Goal: Task Accomplishment & Management: Complete application form

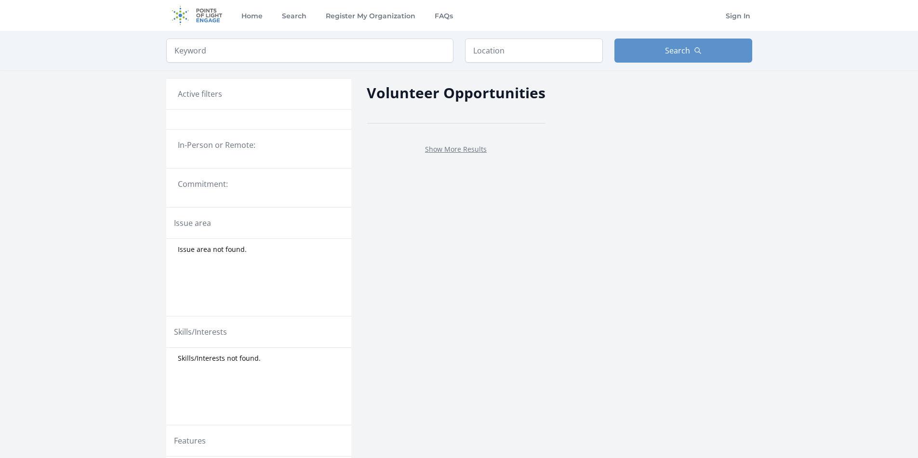
drag, startPoint x: 0, startPoint y: 0, endPoint x: 379, endPoint y: 288, distance: 476.1
click at [379, 288] on div "Volunteer Opportunities Show More Results" at bounding box center [456, 302] width 179 height 464
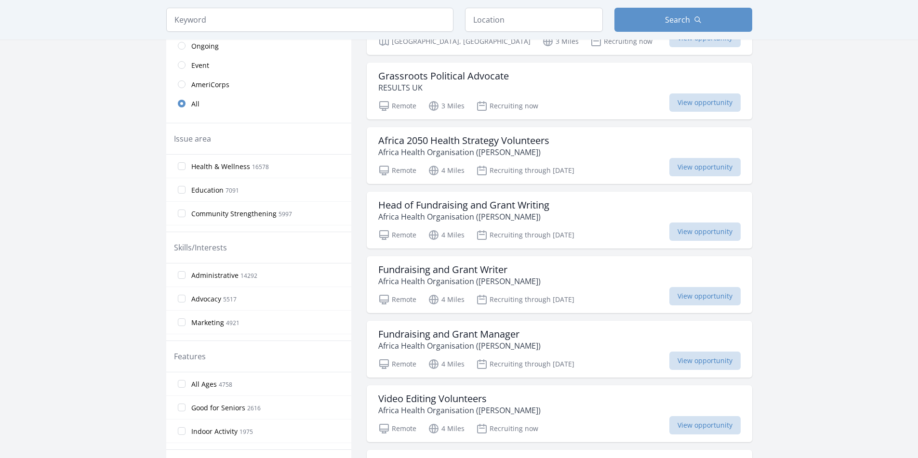
scroll to position [225, 0]
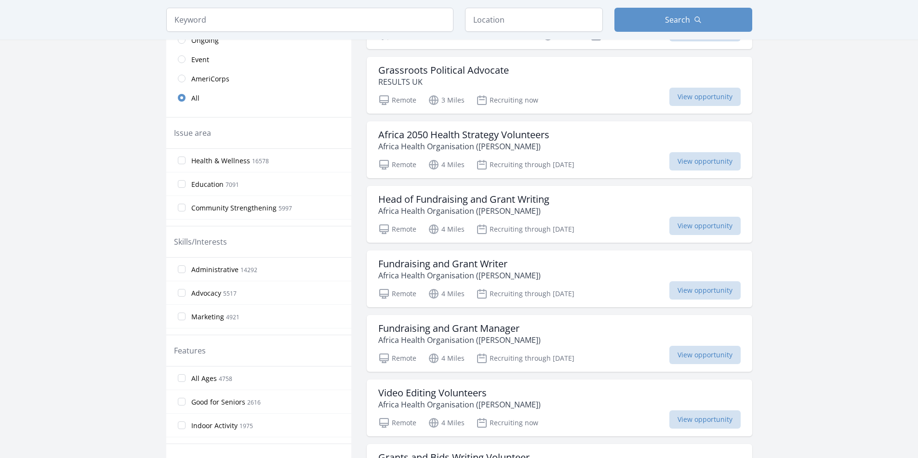
click at [191, 166] on span "Health & Wellness" at bounding box center [220, 161] width 59 height 10
click at [178, 164] on input "Health & Wellness 16578" at bounding box center [182, 161] width 8 height 8
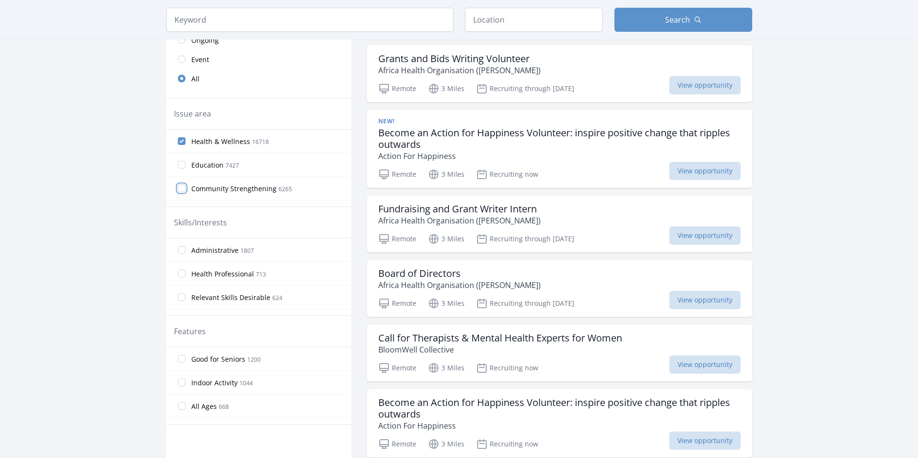
click at [178, 192] on input "Community Strengthening 6265" at bounding box center [182, 188] width 8 height 8
click at [166, 158] on label "Children & Youth 4234" at bounding box center [258, 147] width 185 height 19
click at [178, 152] on input "Children & Youth 4234" at bounding box center [182, 148] width 8 height 8
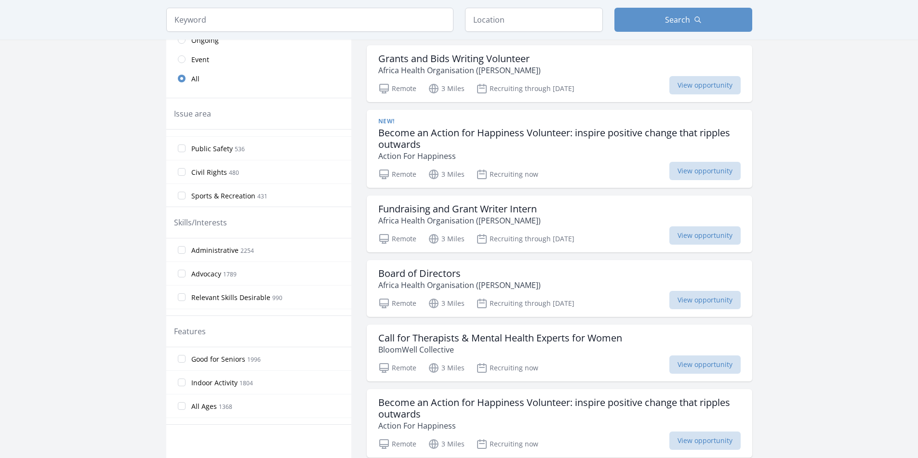
click at [178, 81] on input "Family Services 724" at bounding box center [182, 78] width 8 height 8
click at [178, 56] on input "Public Safety 536" at bounding box center [182, 52] width 8 height 8
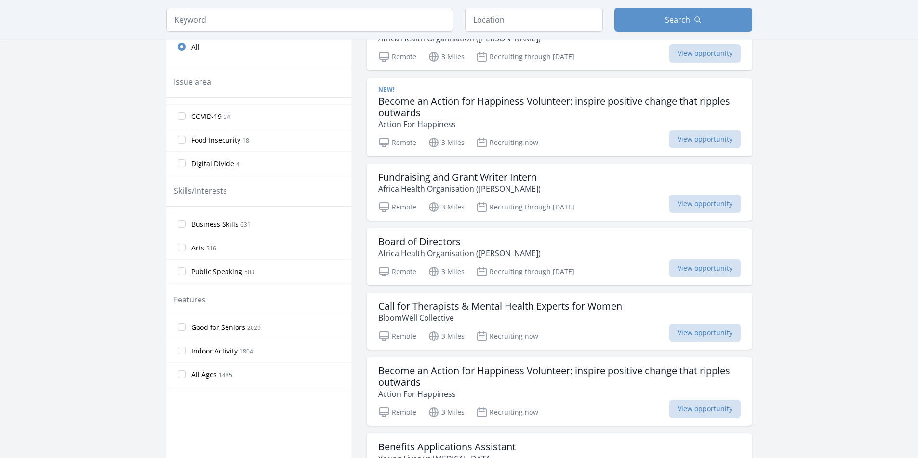
scroll to position [160, 0]
click at [178, 227] on input "Business Skills 631" at bounding box center [182, 223] width 8 height 8
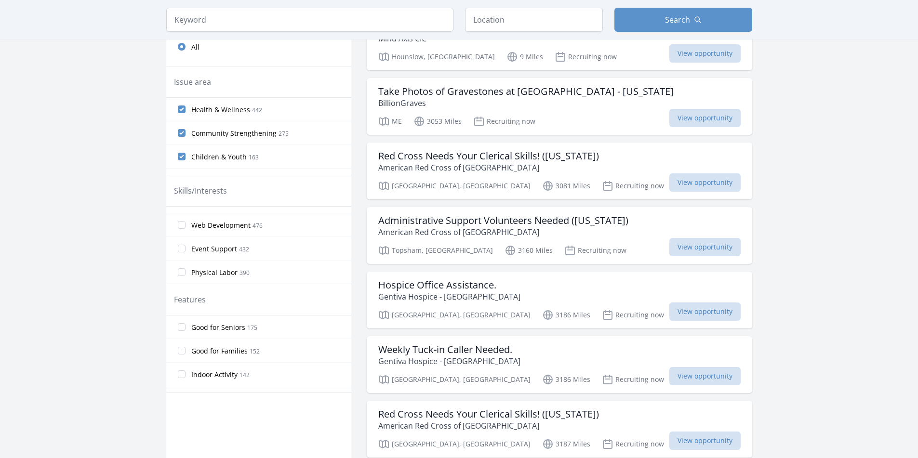
scroll to position [257, 0]
click at [178, 178] on input "Public Speaking 507" at bounding box center [182, 174] width 8 height 8
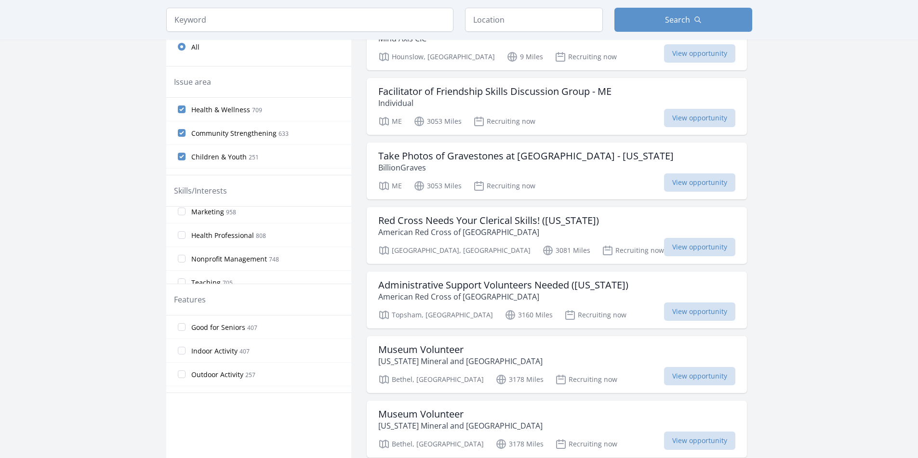
scroll to position [129, 0]
click at [178, 211] on input "Marketing 958" at bounding box center [182, 208] width 8 height 8
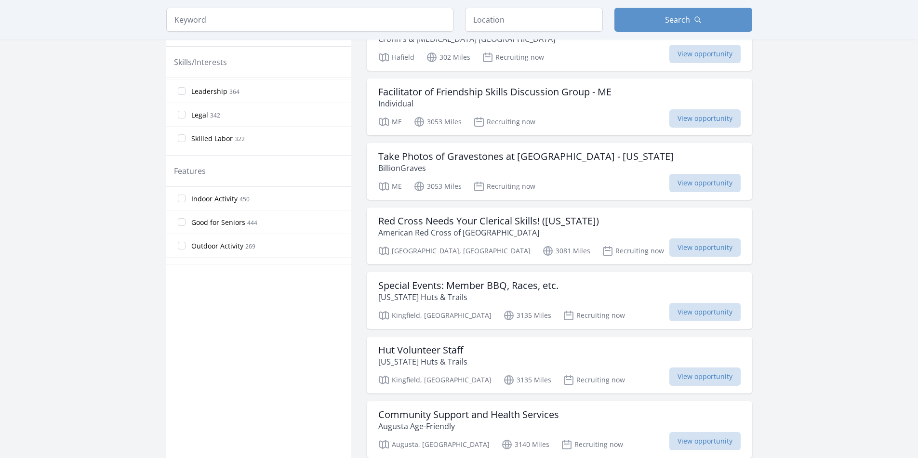
scroll to position [418, 0]
click at [178, 30] on input "Legal 342" at bounding box center [182, 26] width 8 height 8
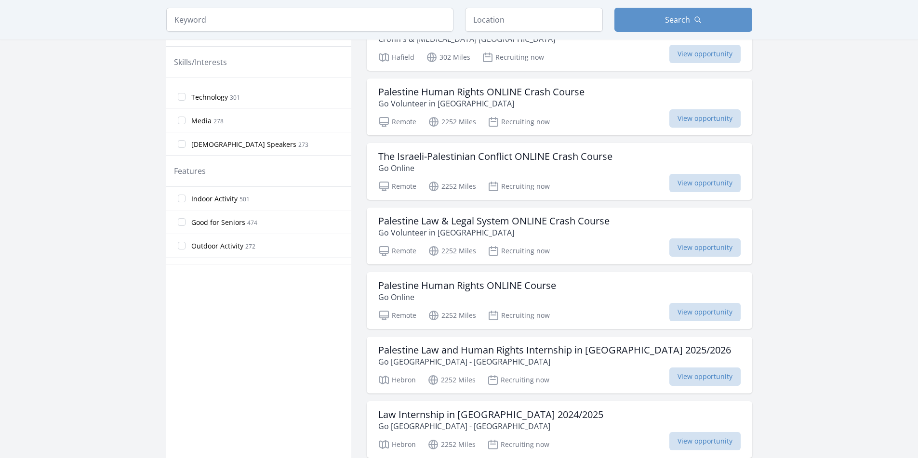
click at [166, 36] on label "Leadership 364" at bounding box center [258, 25] width 185 height 19
click at [178, 30] on input "Leadership 364" at bounding box center [182, 26] width 8 height 8
click at [166, 44] on label "Event Support 432" at bounding box center [258, 34] width 185 height 19
click at [178, 39] on input "Event Support 432" at bounding box center [182, 35] width 8 height 8
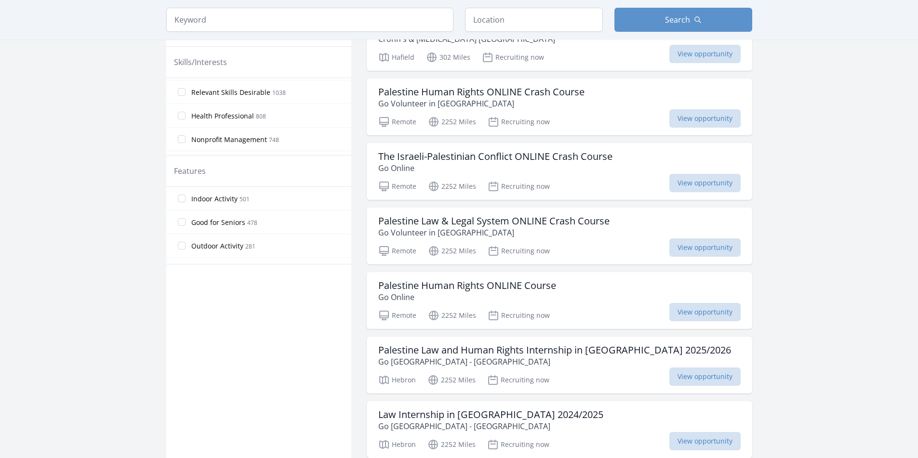
scroll to position [187, 0]
click at [178, 48] on input "Administrative 2330" at bounding box center [182, 44] width 8 height 8
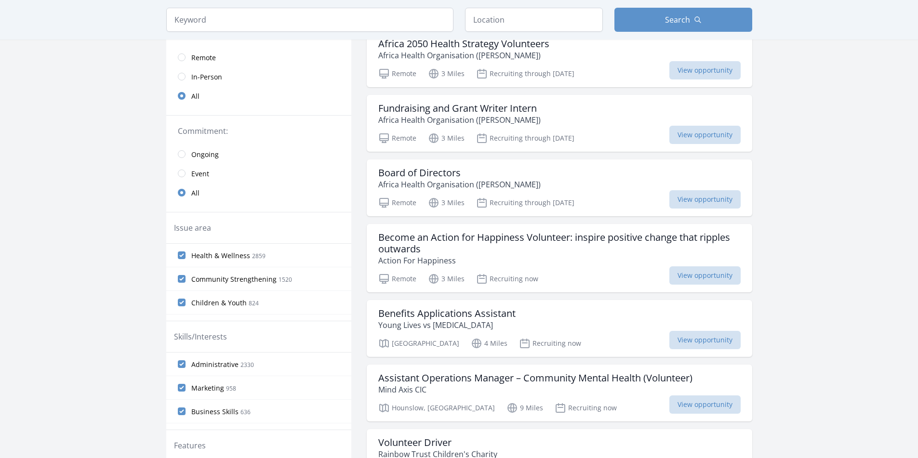
scroll to position [64, 0]
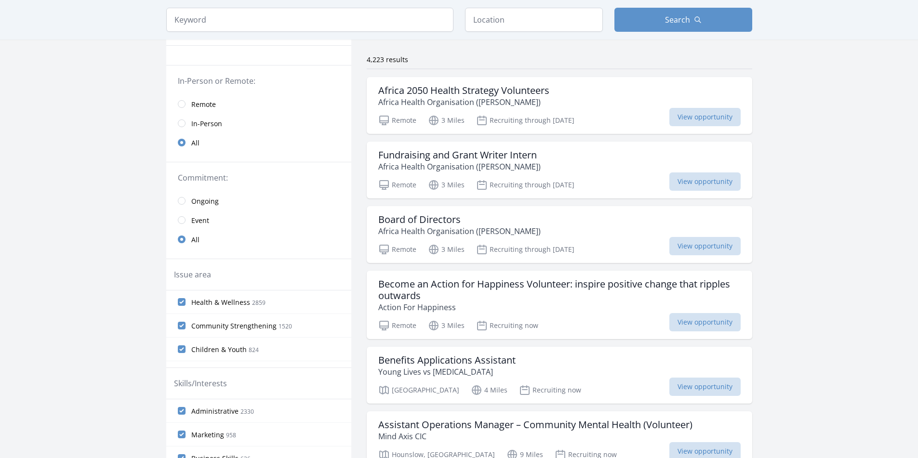
click at [191, 109] on span "Remote" at bounding box center [203, 105] width 25 height 10
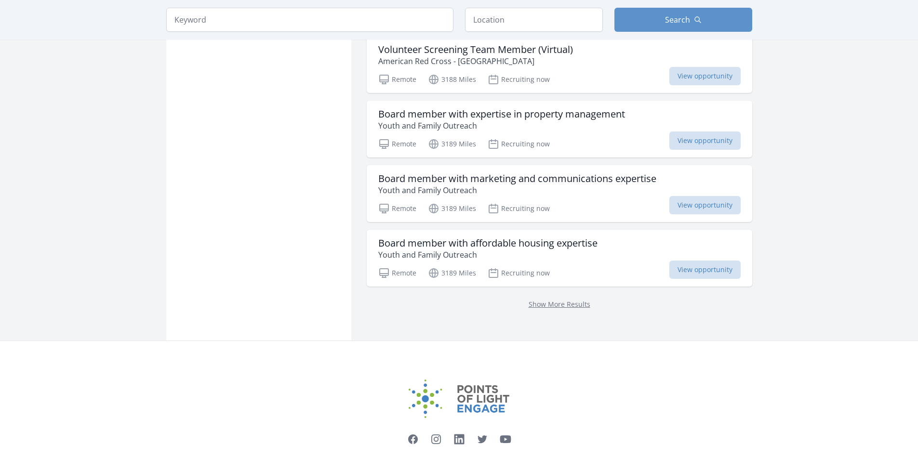
scroll to position [1188, 0]
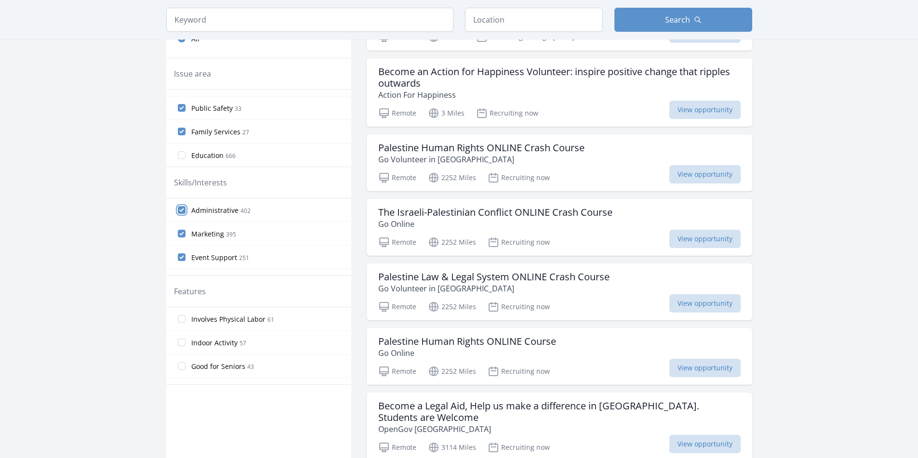
click at [178, 214] on input "Administrative 402" at bounding box center [182, 210] width 8 height 8
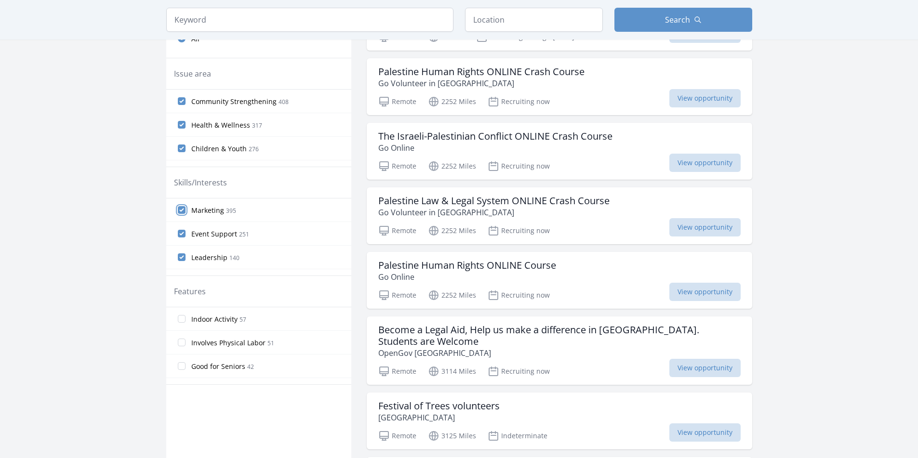
click at [178, 214] on input "Marketing 395" at bounding box center [182, 210] width 8 height 8
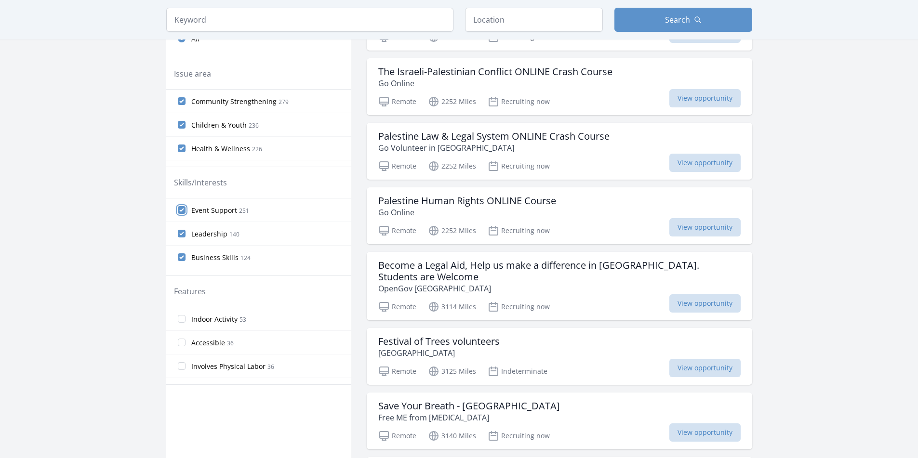
click at [178, 214] on input "Event Support 251" at bounding box center [182, 210] width 8 height 8
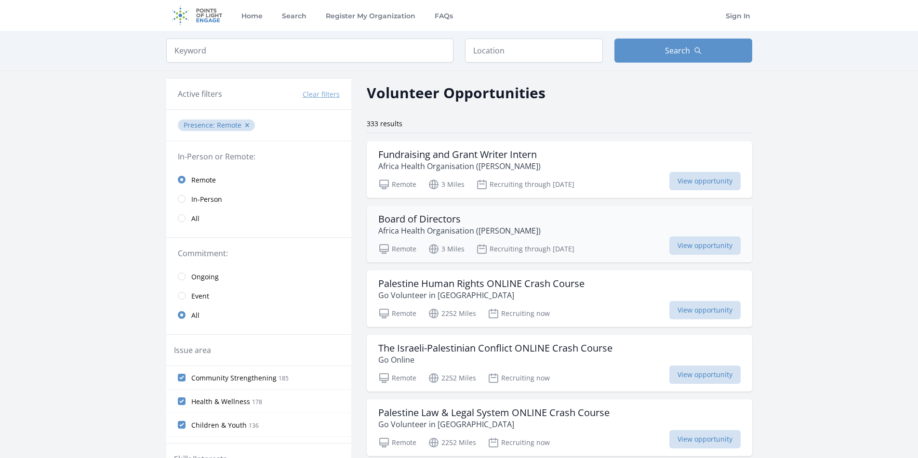
drag, startPoint x: 573, startPoint y: 208, endPoint x: 503, endPoint y: 274, distance: 95.7
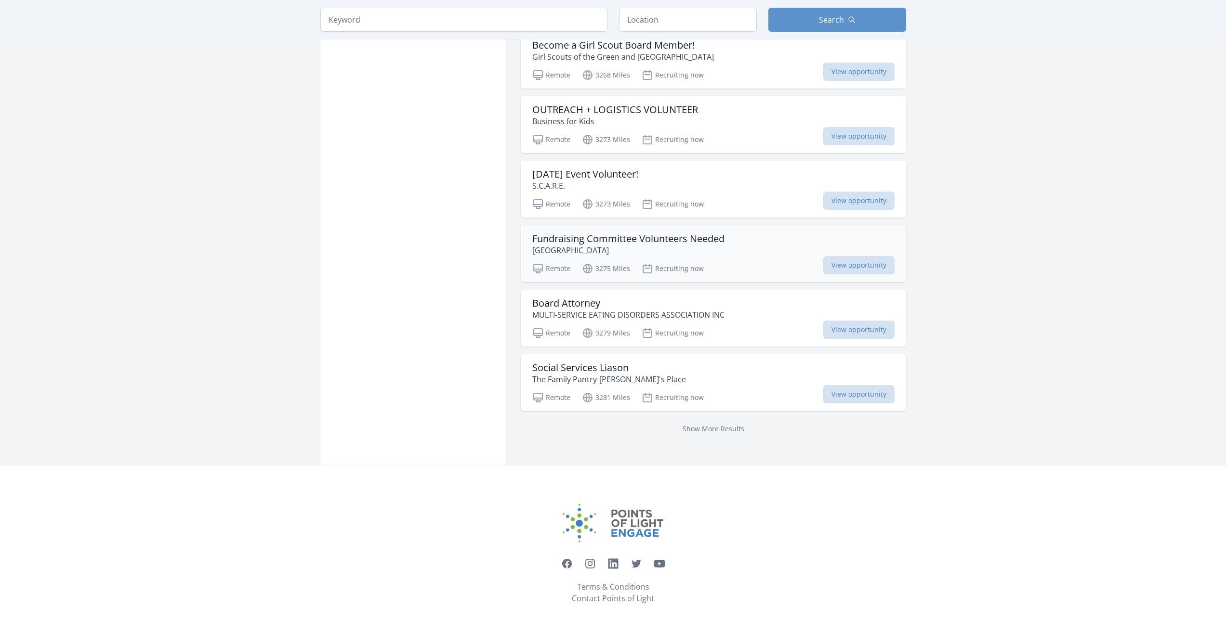
scroll to position [1156, 0]
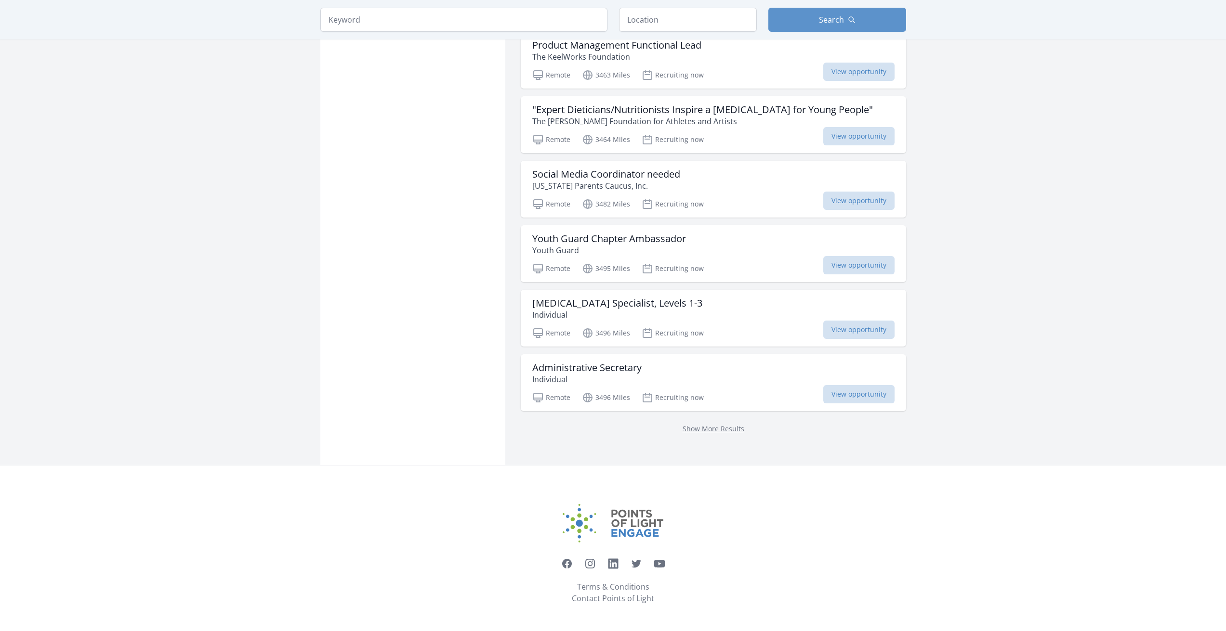
scroll to position [2537, 0]
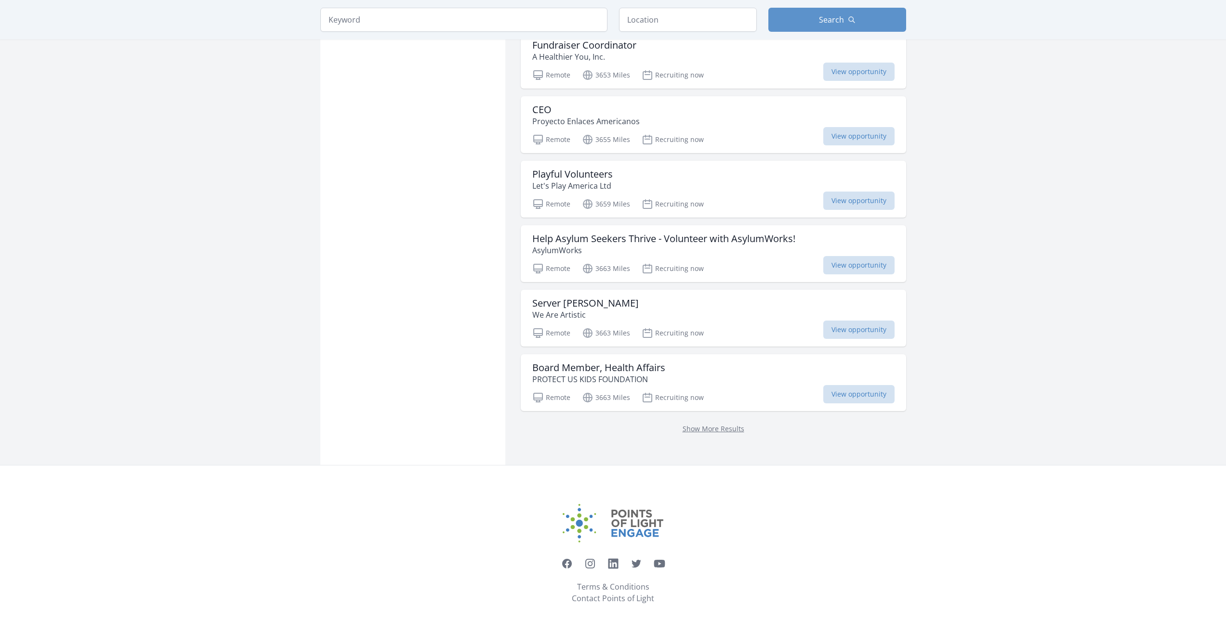
scroll to position [4495, 0]
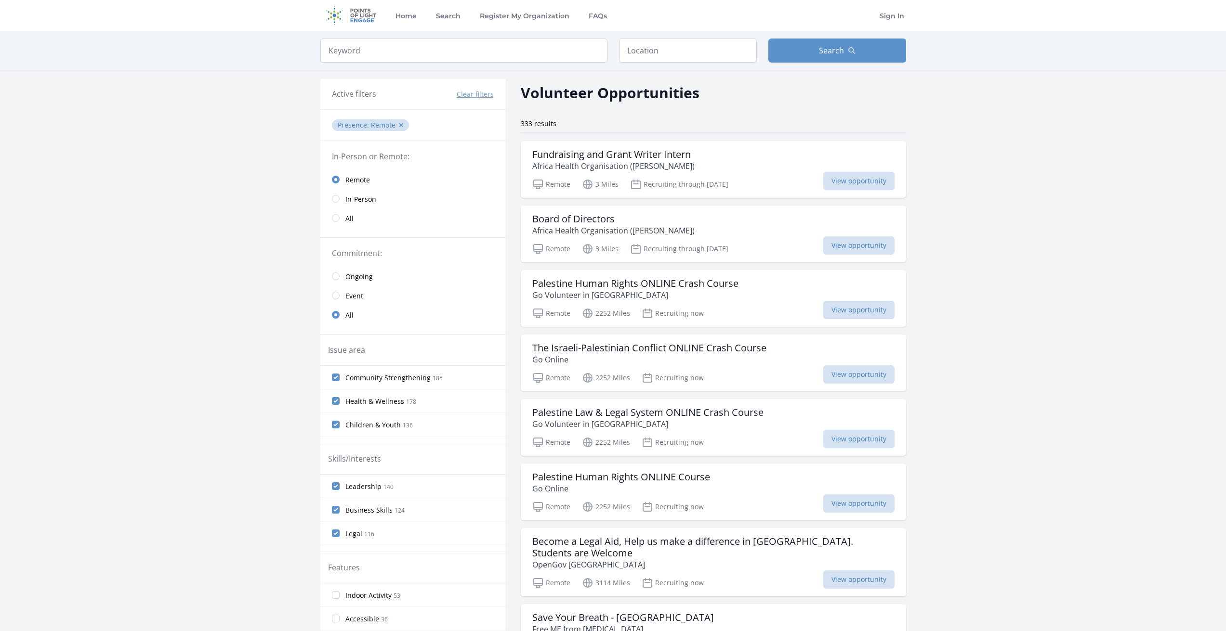
drag, startPoint x: 347, startPoint y: 348, endPoint x: 385, endPoint y: 144, distance: 207.3
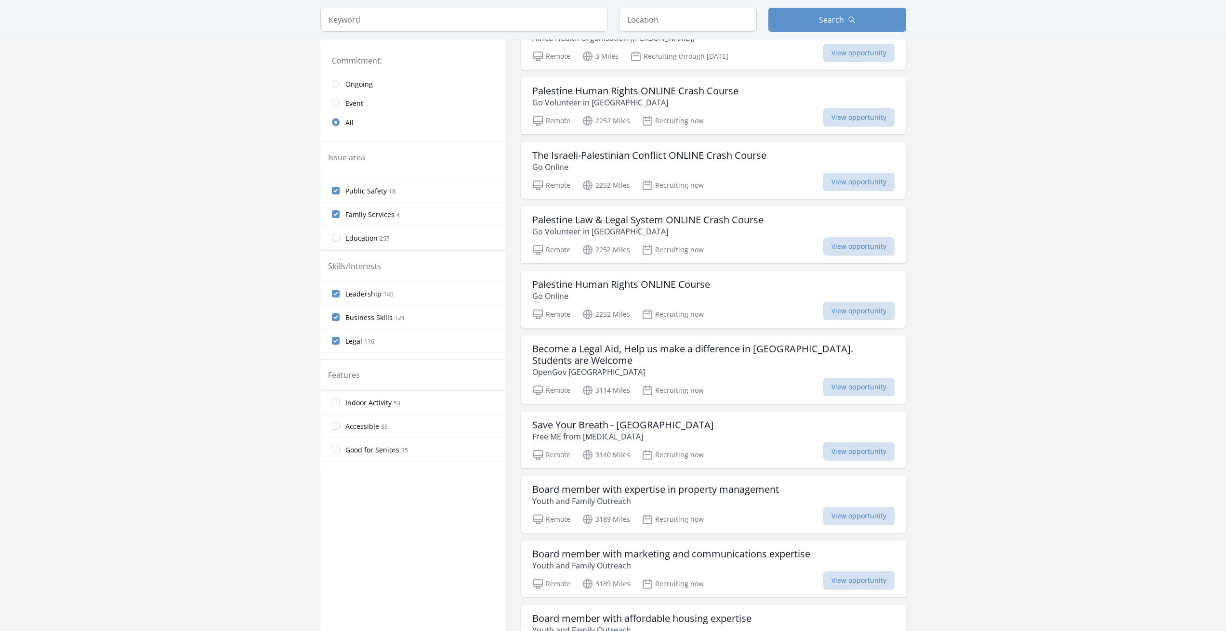
scroll to position [96, 0]
click at [320, 303] on label "Leadership 140" at bounding box center [412, 293] width 185 height 19
click at [332, 298] on input "Leadership 140" at bounding box center [336, 294] width 8 height 8
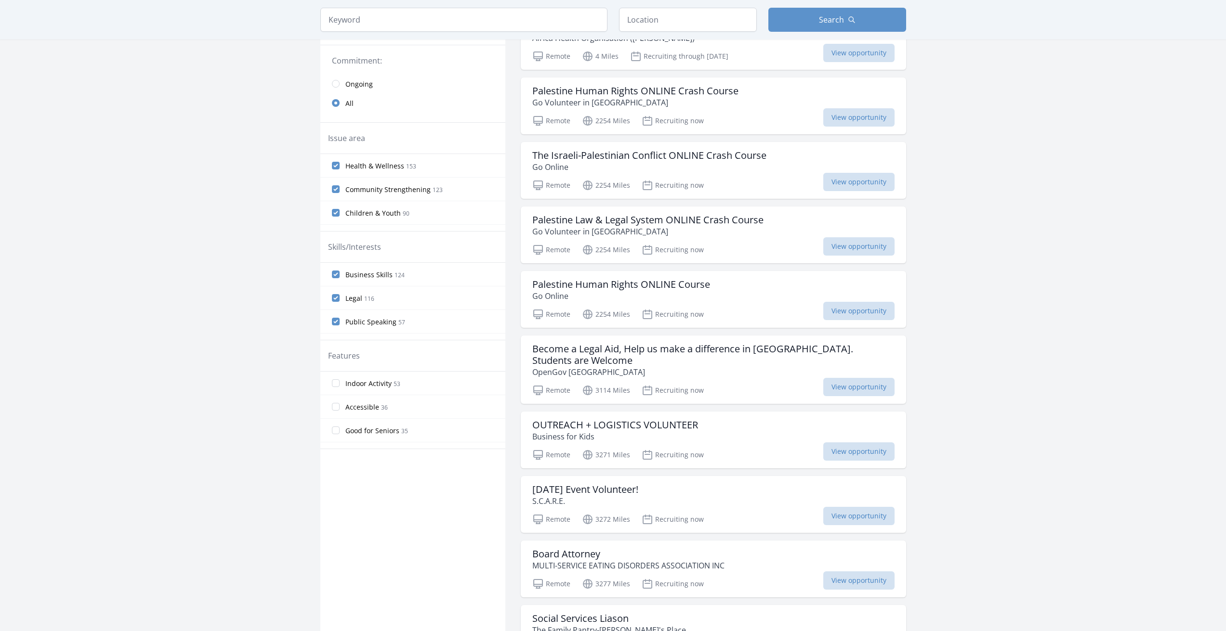
click at [320, 284] on label "Business Skills 124" at bounding box center [412, 274] width 185 height 19
click at [332, 278] on input "Business Skills 124" at bounding box center [336, 275] width 8 height 8
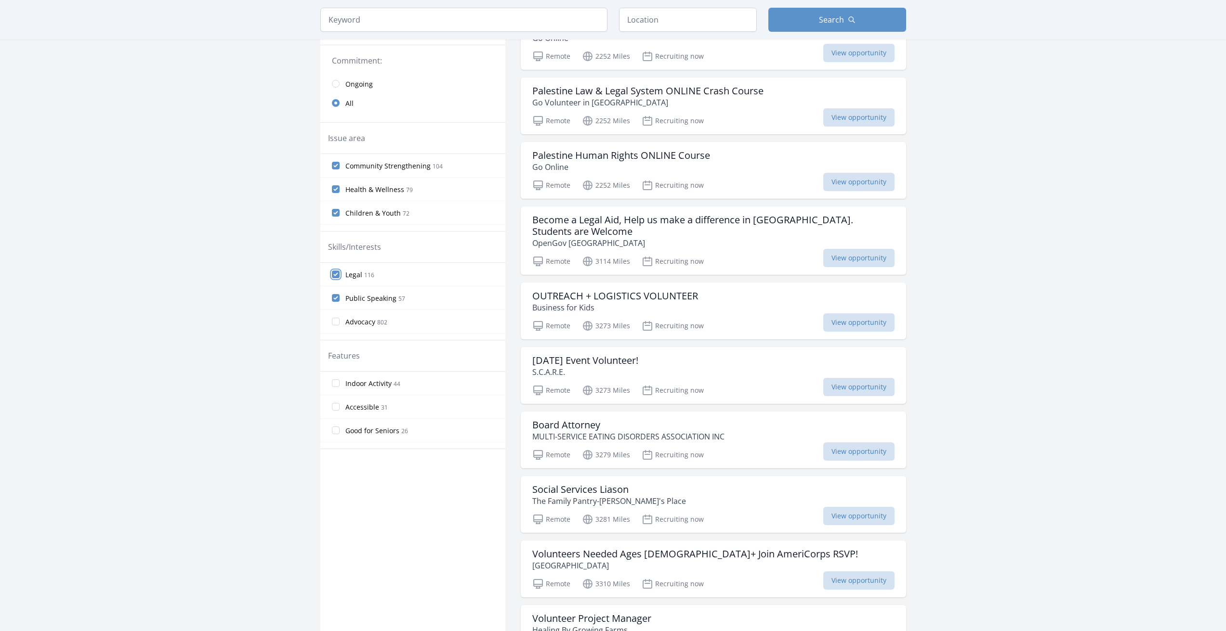
click at [332, 278] on input "Legal 116" at bounding box center [336, 275] width 8 height 8
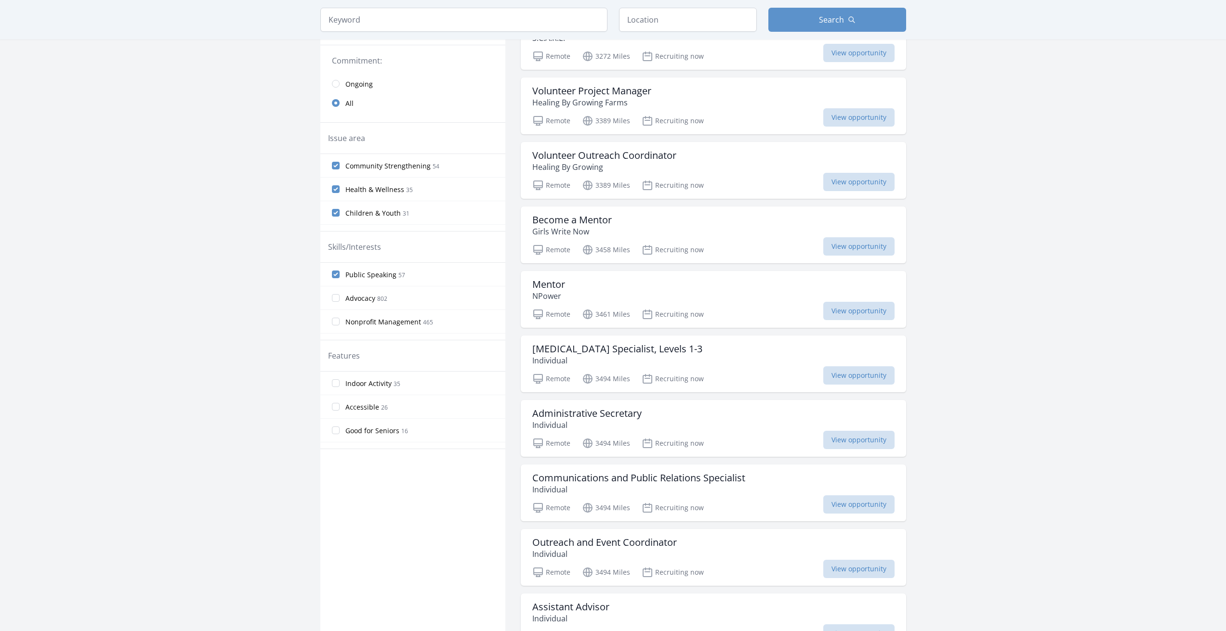
click at [320, 284] on label "Public Speaking 57" at bounding box center [412, 274] width 185 height 19
click at [332, 278] on input "Public Speaking 57" at bounding box center [336, 275] width 8 height 8
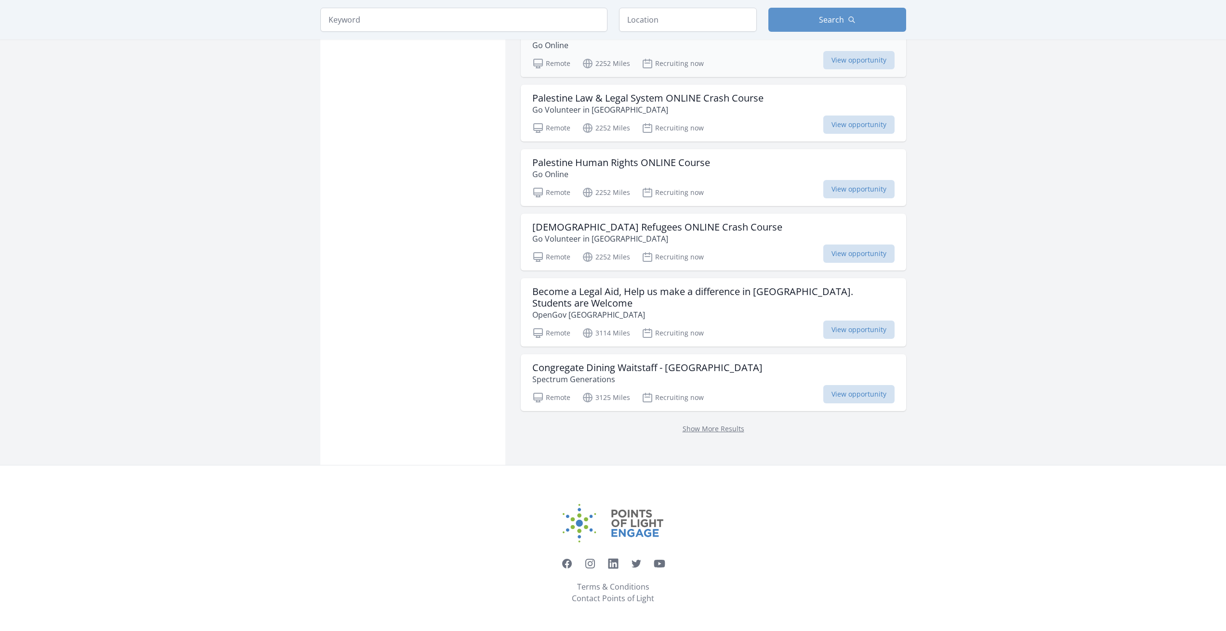
scroll to position [1156, 0]
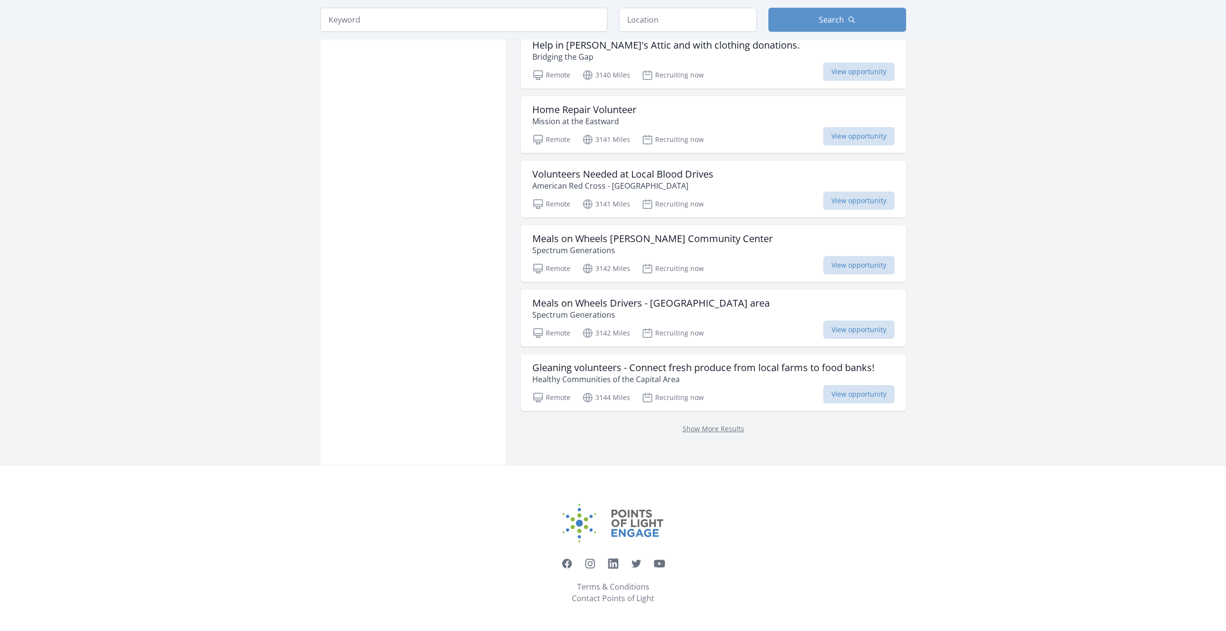
scroll to position [2697, 0]
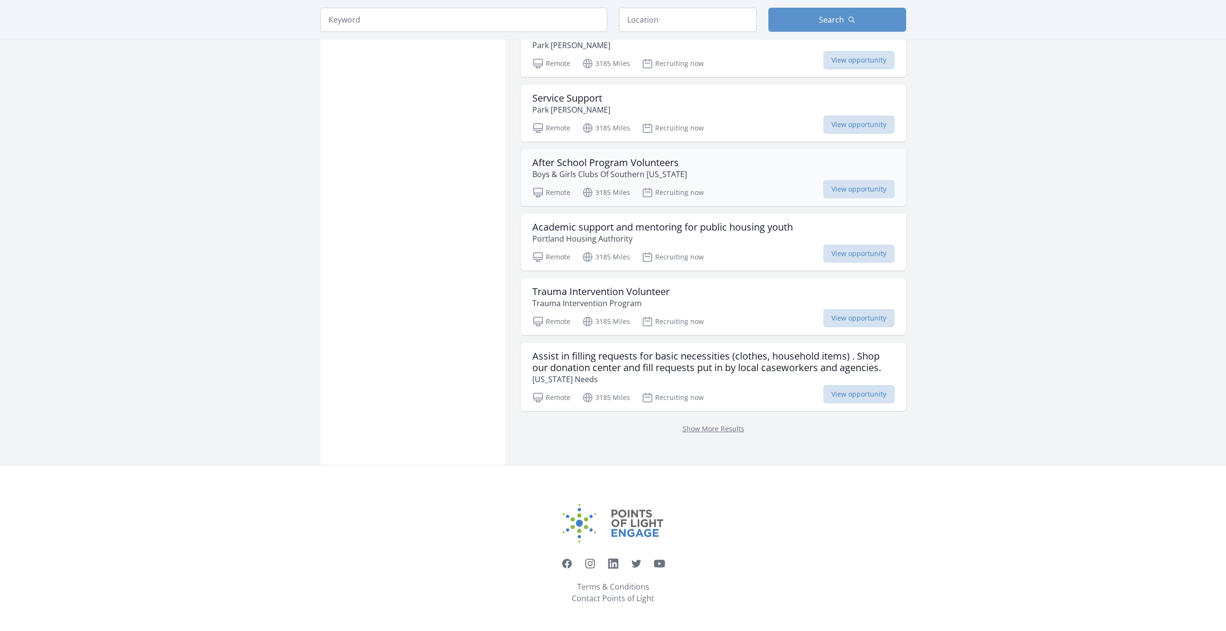
scroll to position [4560, 0]
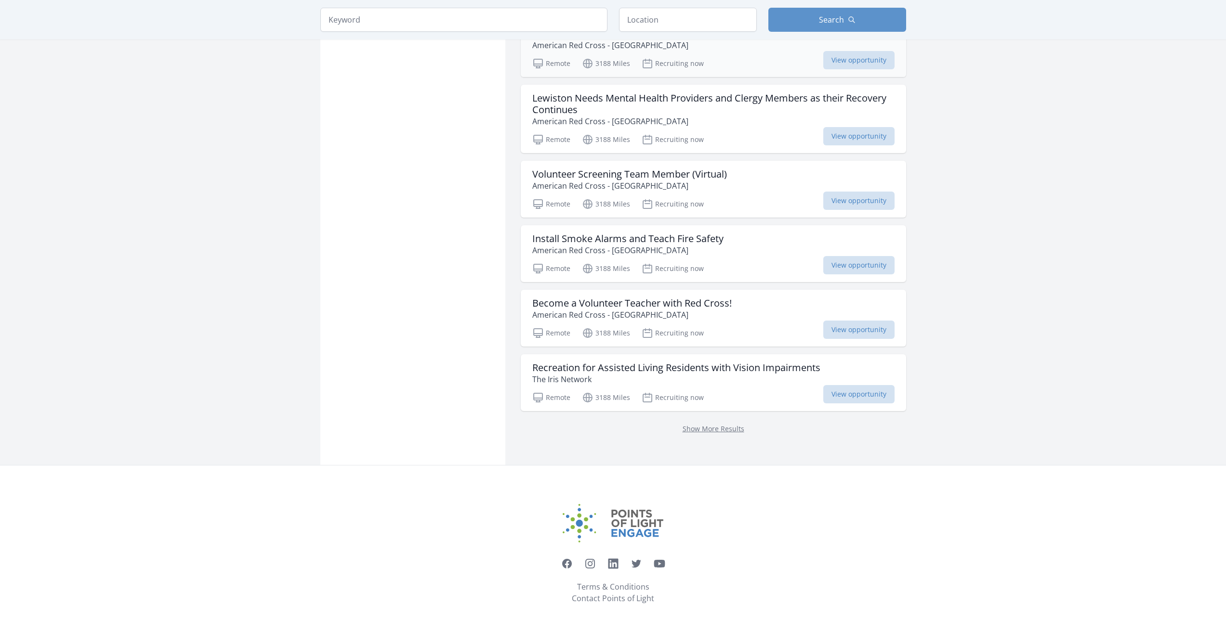
scroll to position [6262, 0]
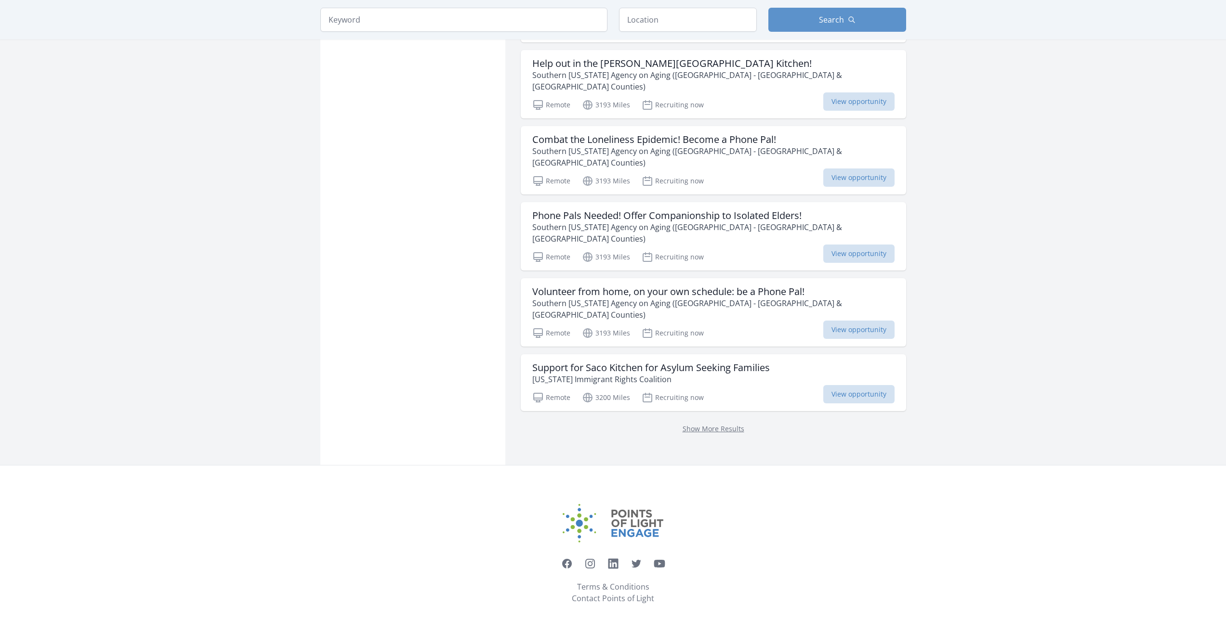
scroll to position [7610, 0]
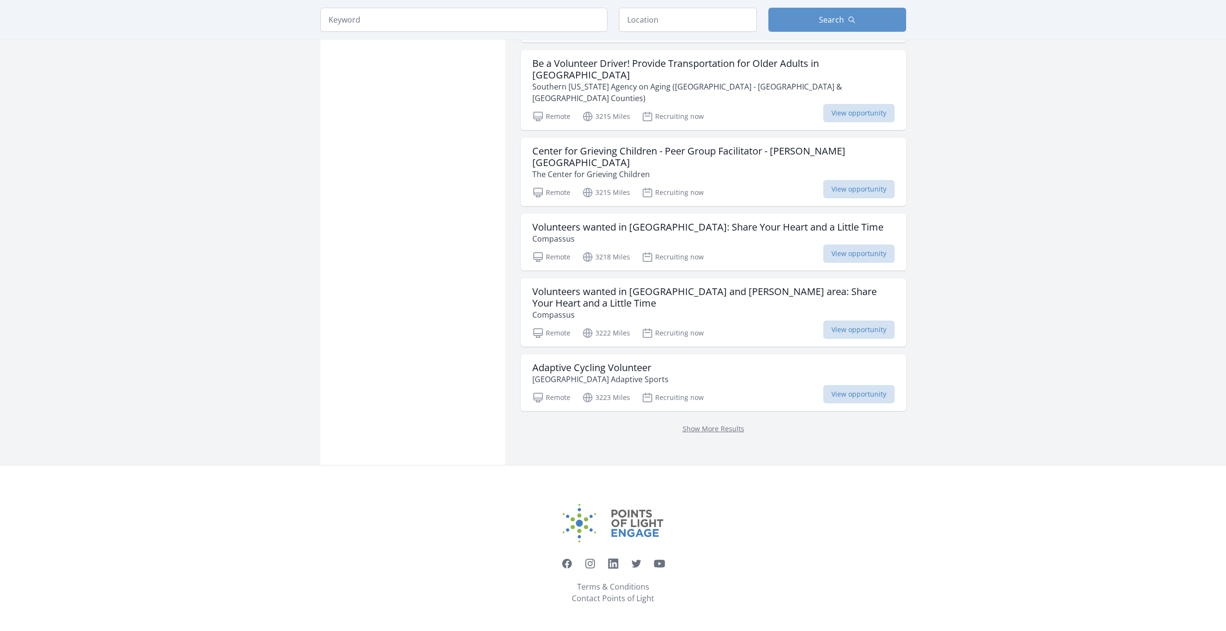
scroll to position [9408, 0]
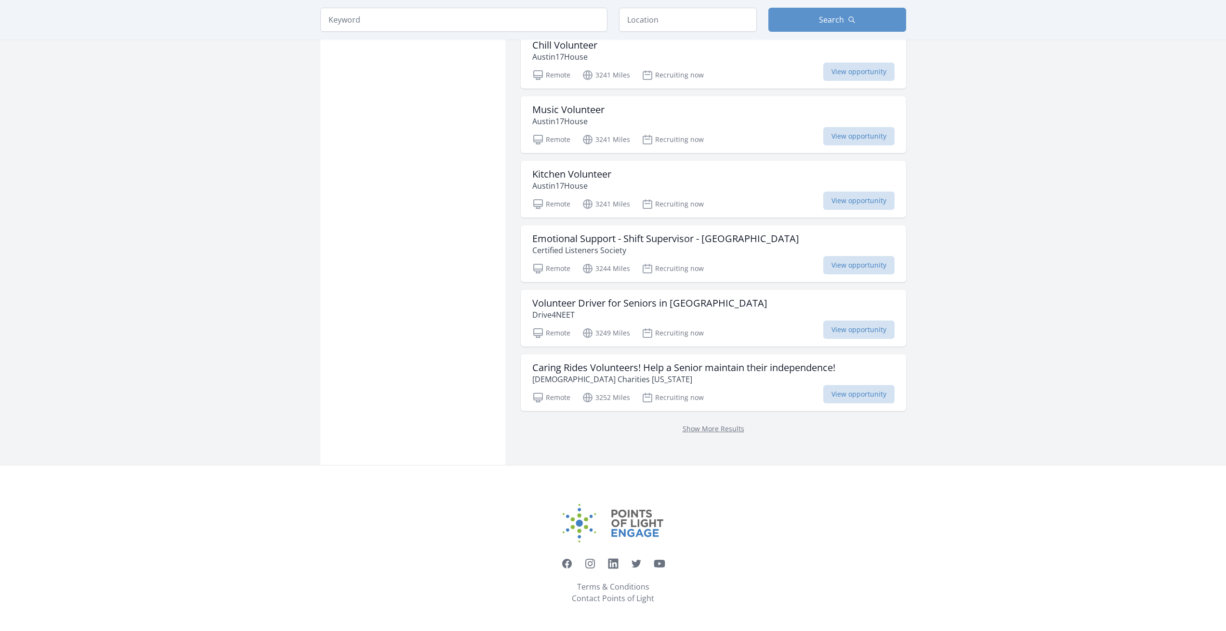
scroll to position [10693, 0]
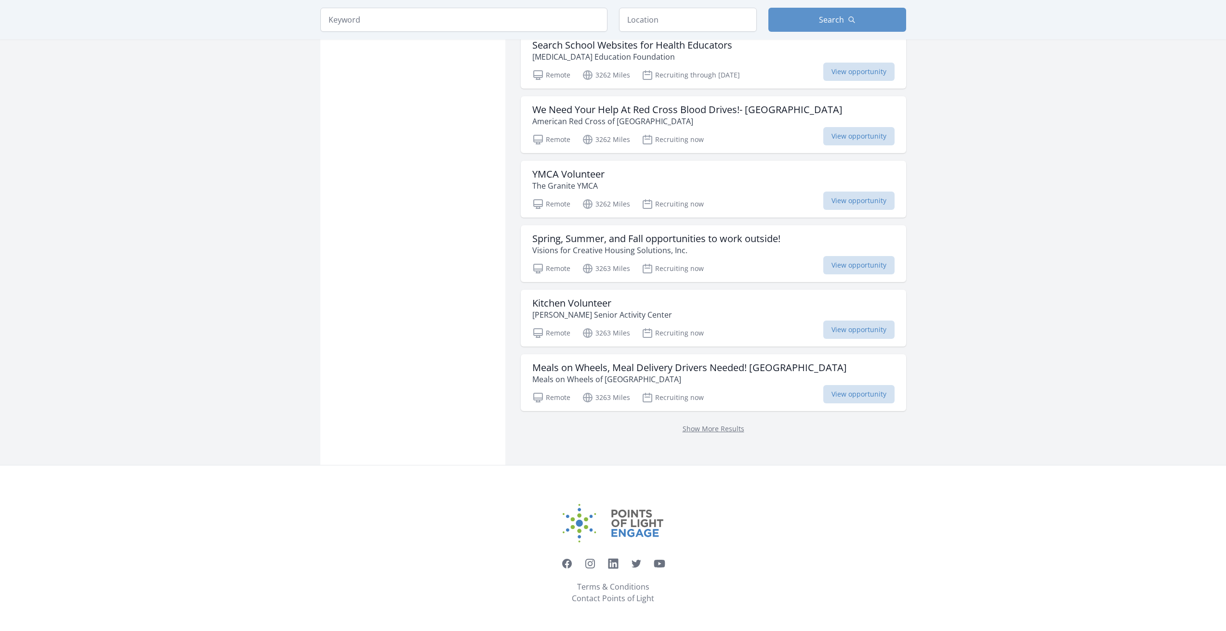
scroll to position [12459, 0]
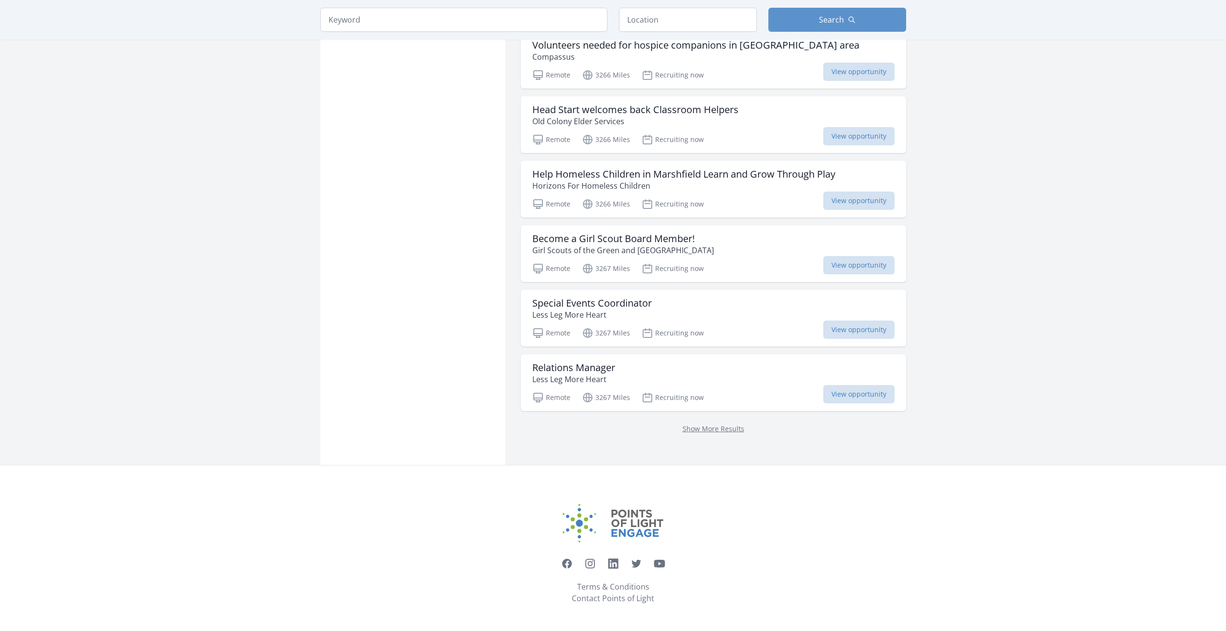
scroll to position [13037, 0]
drag, startPoint x: 647, startPoint y: 463, endPoint x: 648, endPoint y: 483, distance: 19.8
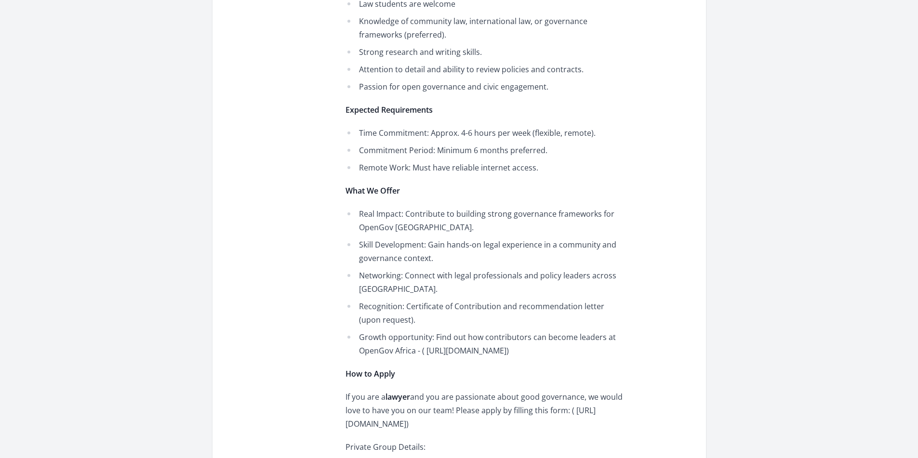
scroll to position [771, 0]
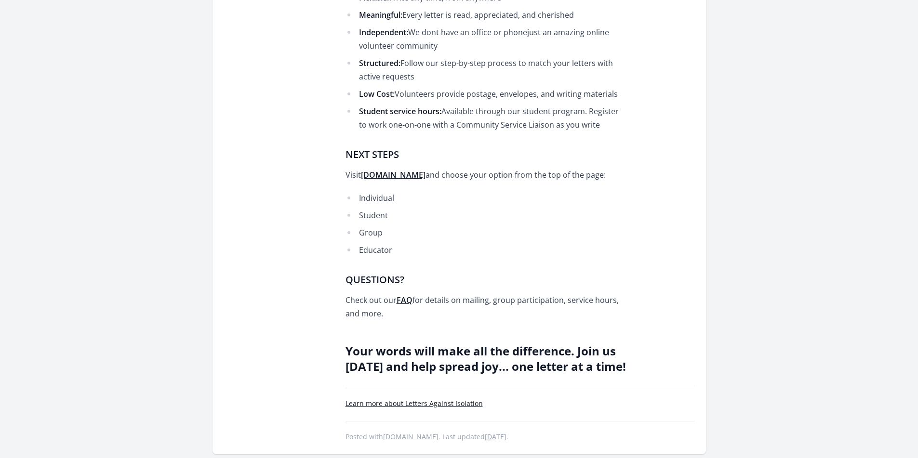
scroll to position [642, 0]
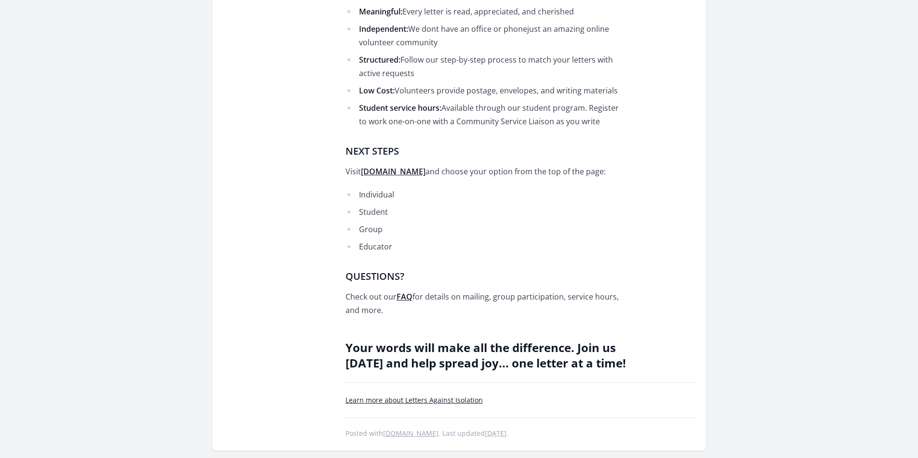
click at [380, 177] on strong "lettersagainstisolation.com" at bounding box center [393, 171] width 65 height 11
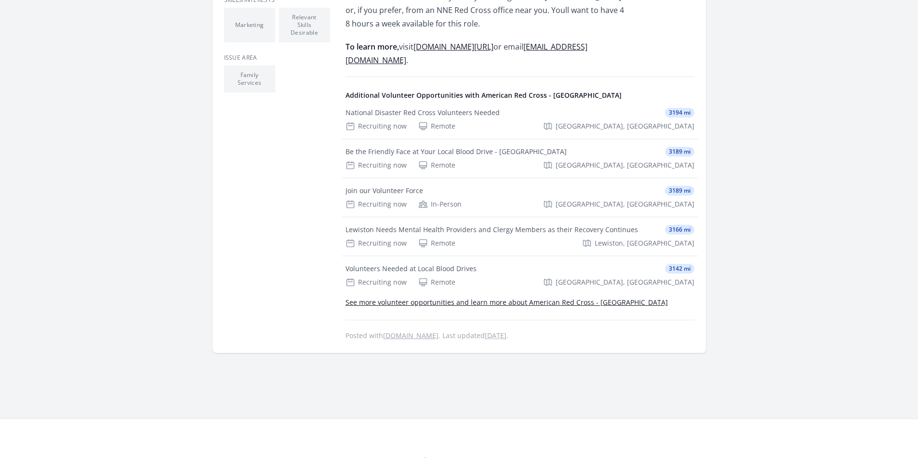
scroll to position [385, 0]
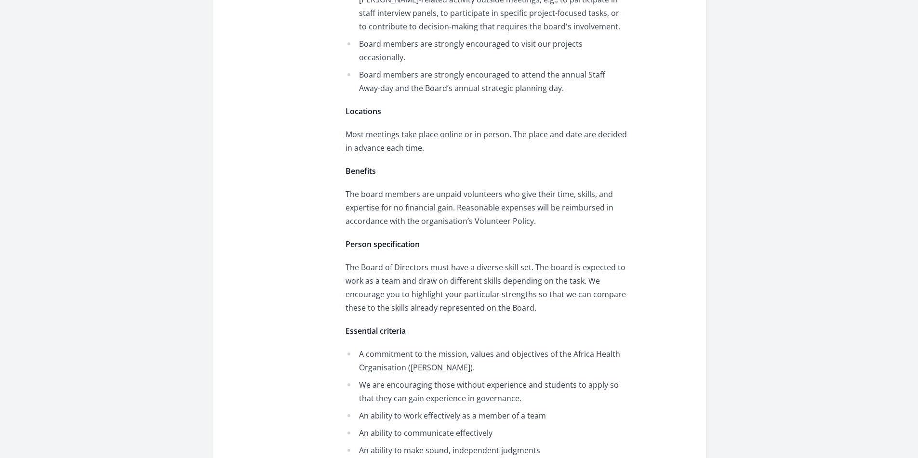
scroll to position [899, 0]
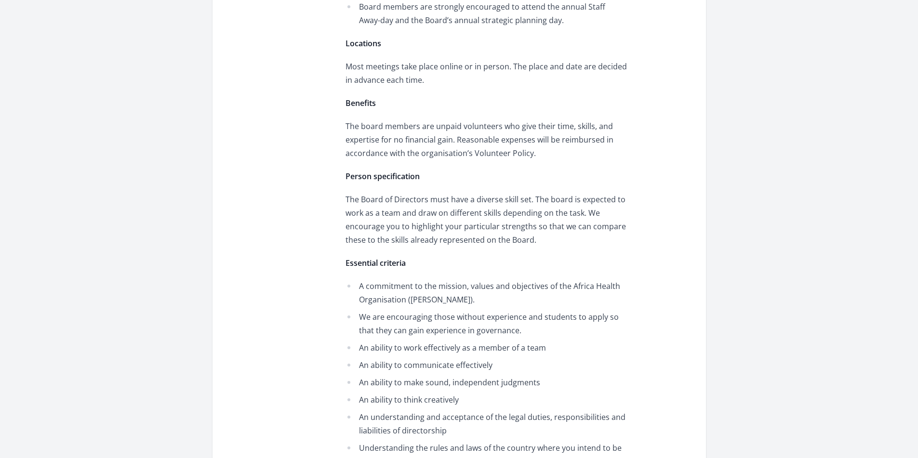
drag, startPoint x: 312, startPoint y: 135, endPoint x: 585, endPoint y: 243, distance: 293.4
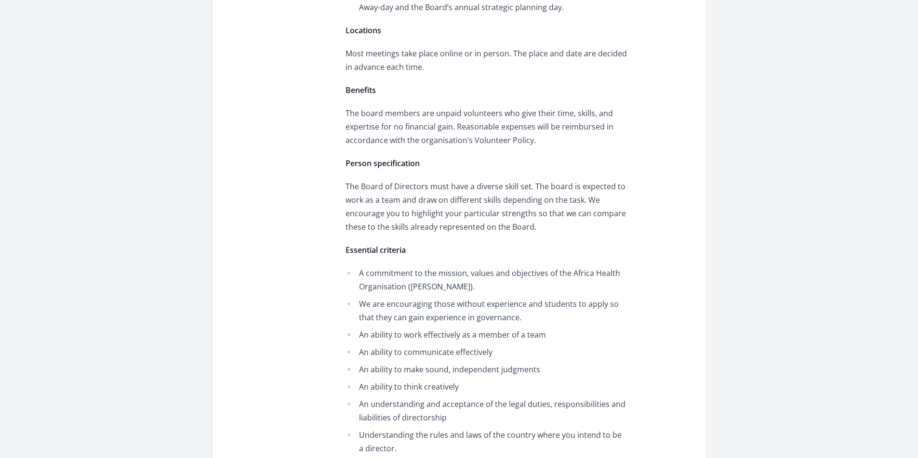
scroll to position [963, 0]
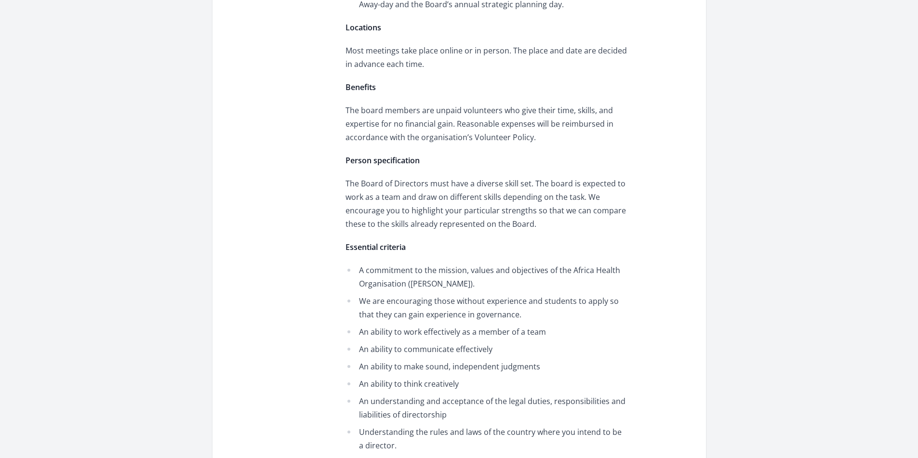
drag, startPoint x: 585, startPoint y: 243, endPoint x: 457, endPoint y: 265, distance: 129.9
click at [457, 231] on p "The Board of Directors must have a diverse skill set. The board is expected to …" at bounding box center [486, 204] width 282 height 54
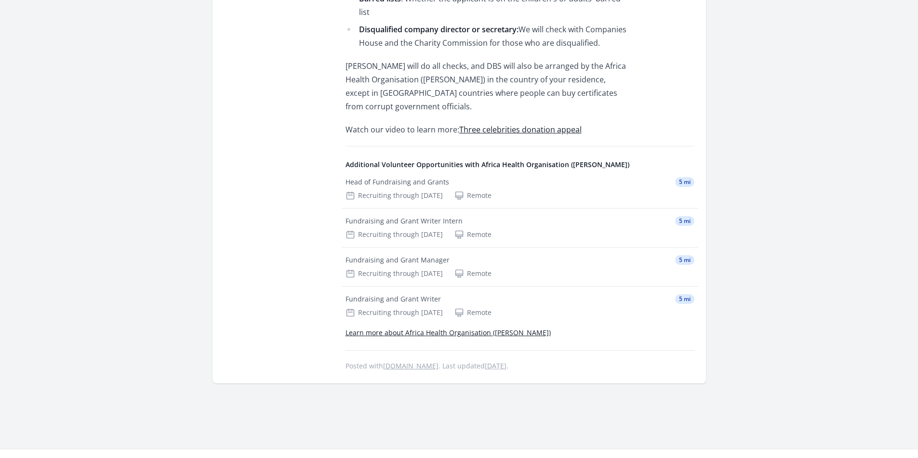
scroll to position [1798, 0]
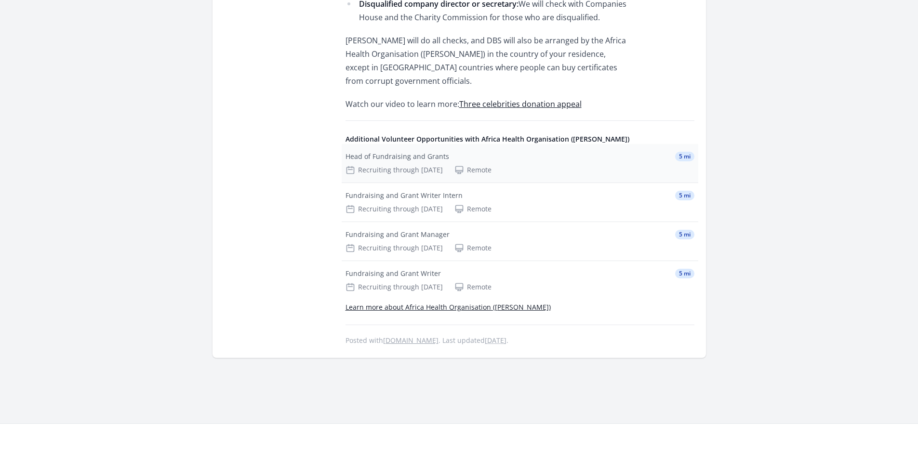
click at [501, 161] on div "Head of Fundraising and Grants 5 mi" at bounding box center [519, 157] width 349 height 10
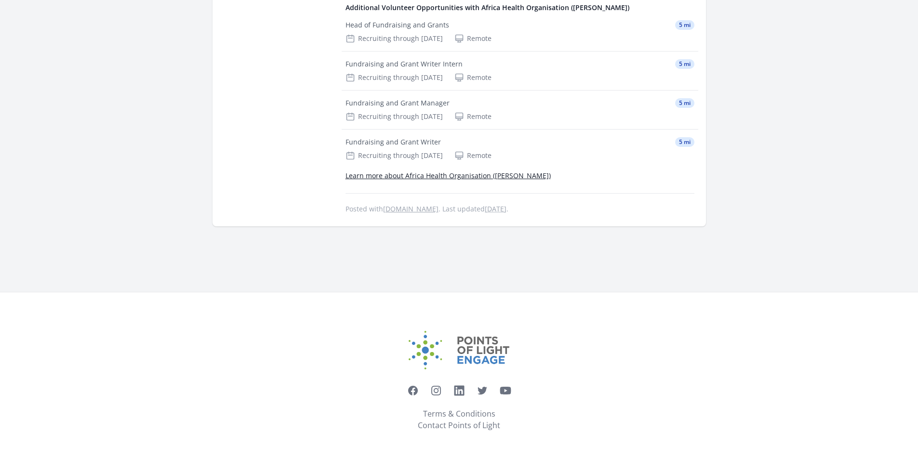
drag, startPoint x: 663, startPoint y: 129, endPoint x: 678, endPoint y: 414, distance: 285.5
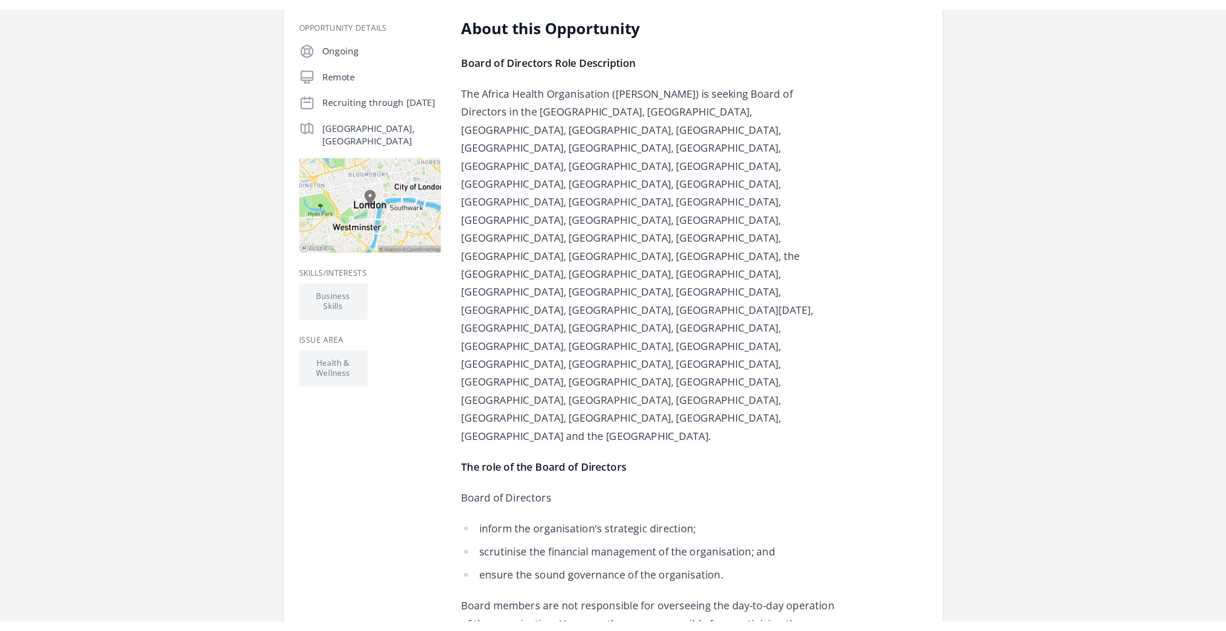
scroll to position [0, 0]
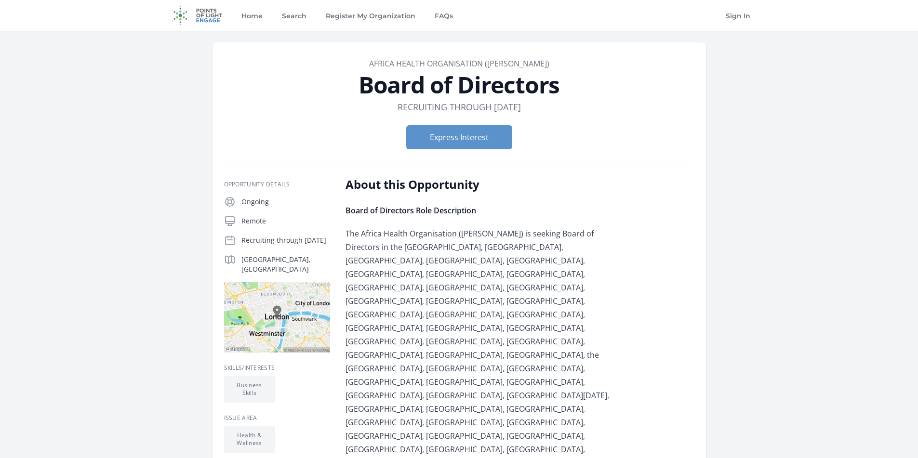
drag, startPoint x: 616, startPoint y: 261, endPoint x: 615, endPoint y: 153, distance: 107.9
click at [512, 149] on button "Express Interest" at bounding box center [459, 137] width 106 height 24
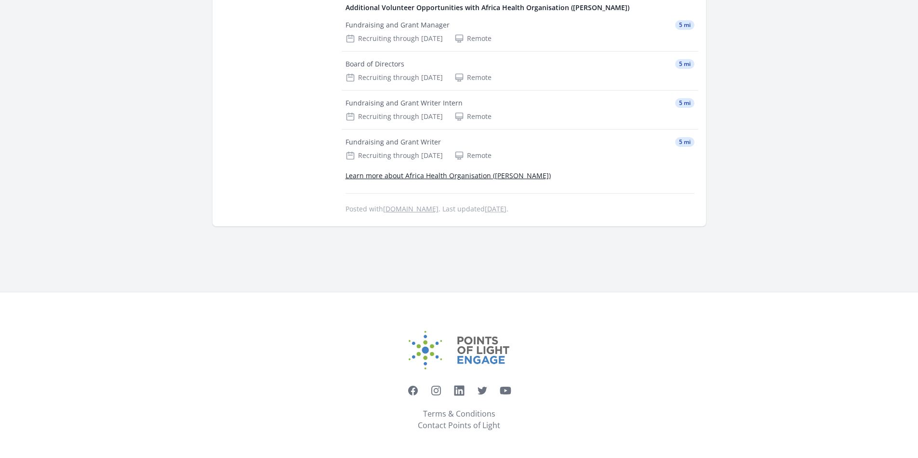
scroll to position [1543, 0]
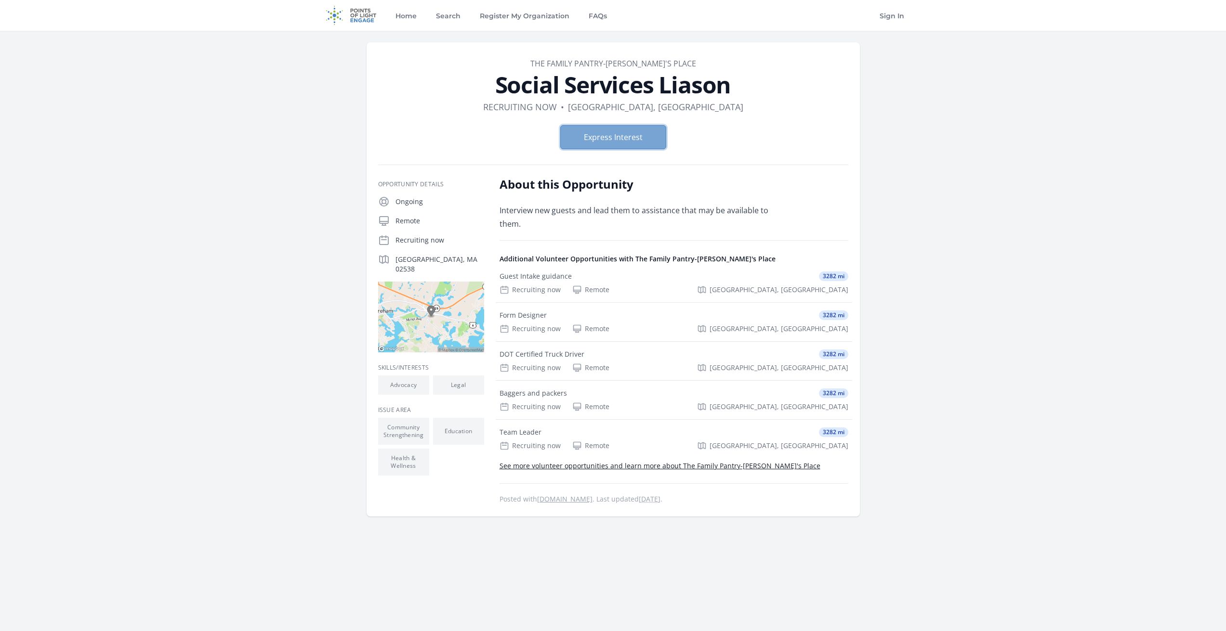
click at [609, 149] on button "Express Interest" at bounding box center [613, 137] width 106 height 24
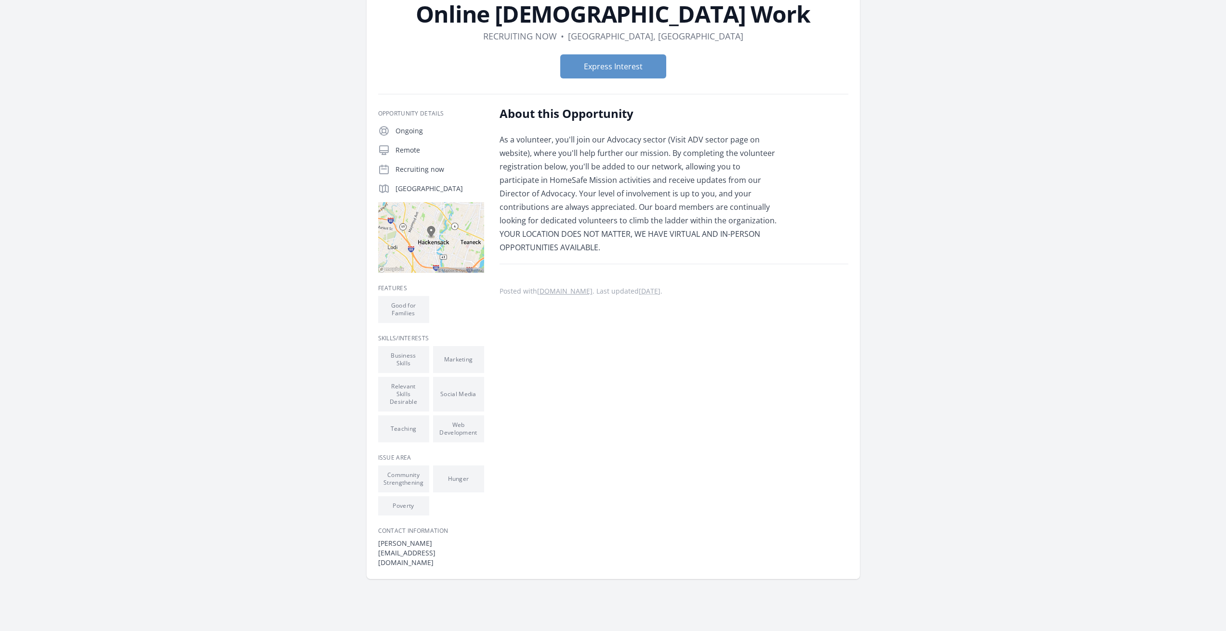
scroll to position [64, 0]
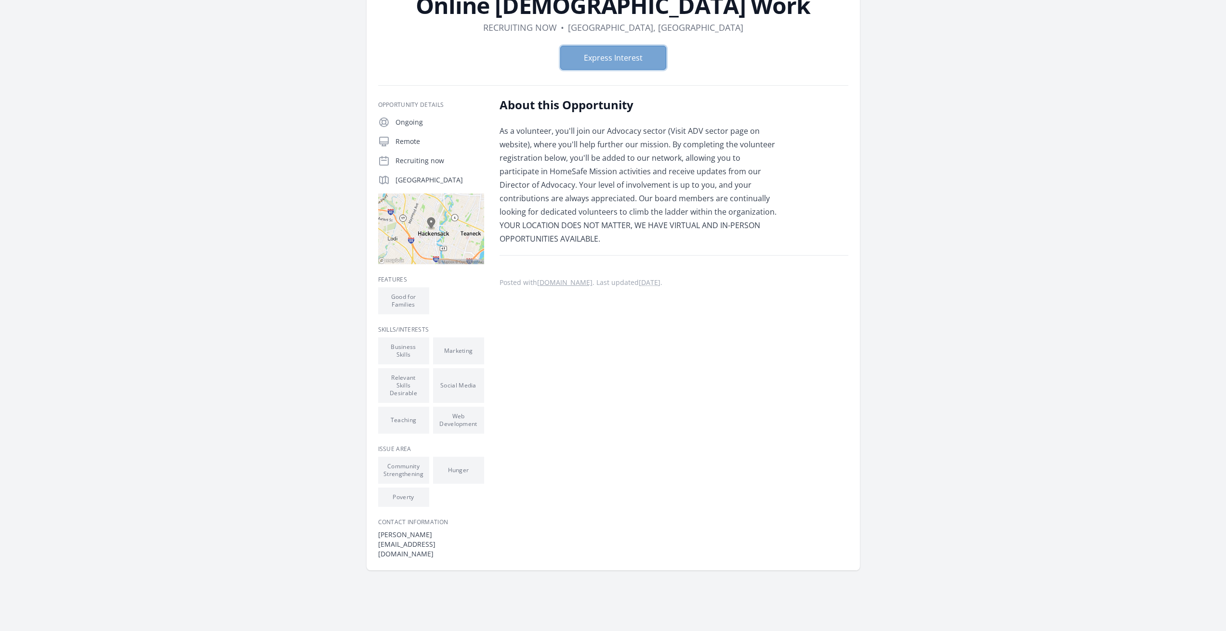
click at [578, 70] on button "Express Interest" at bounding box center [613, 58] width 106 height 24
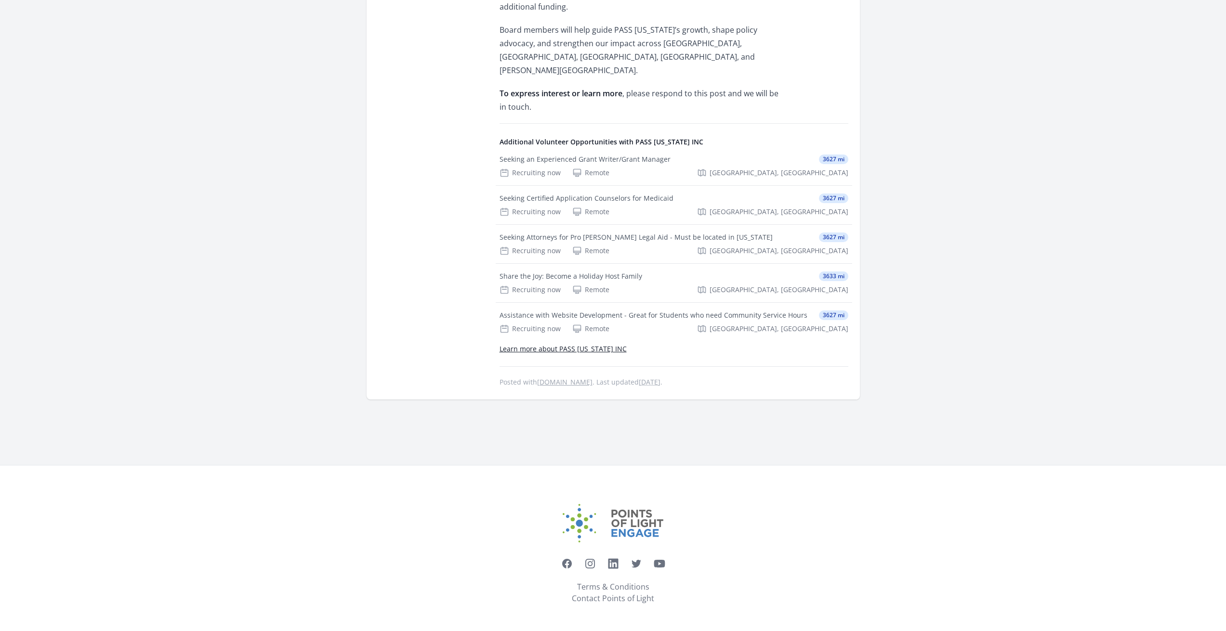
scroll to position [738, 0]
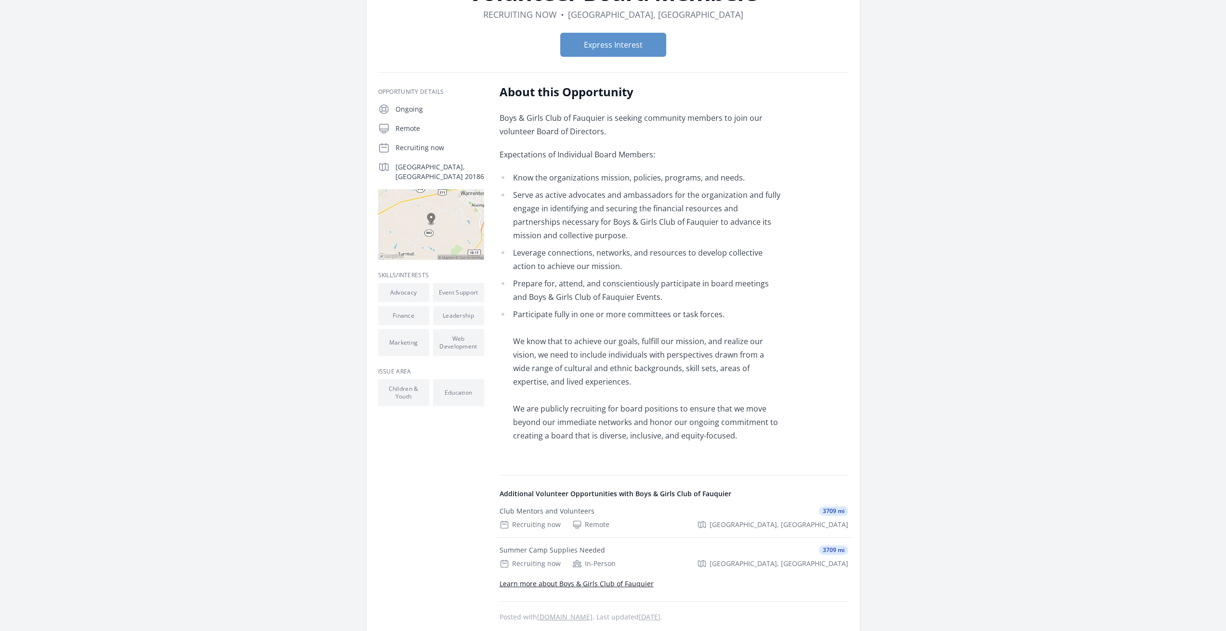
scroll to position [96, 0]
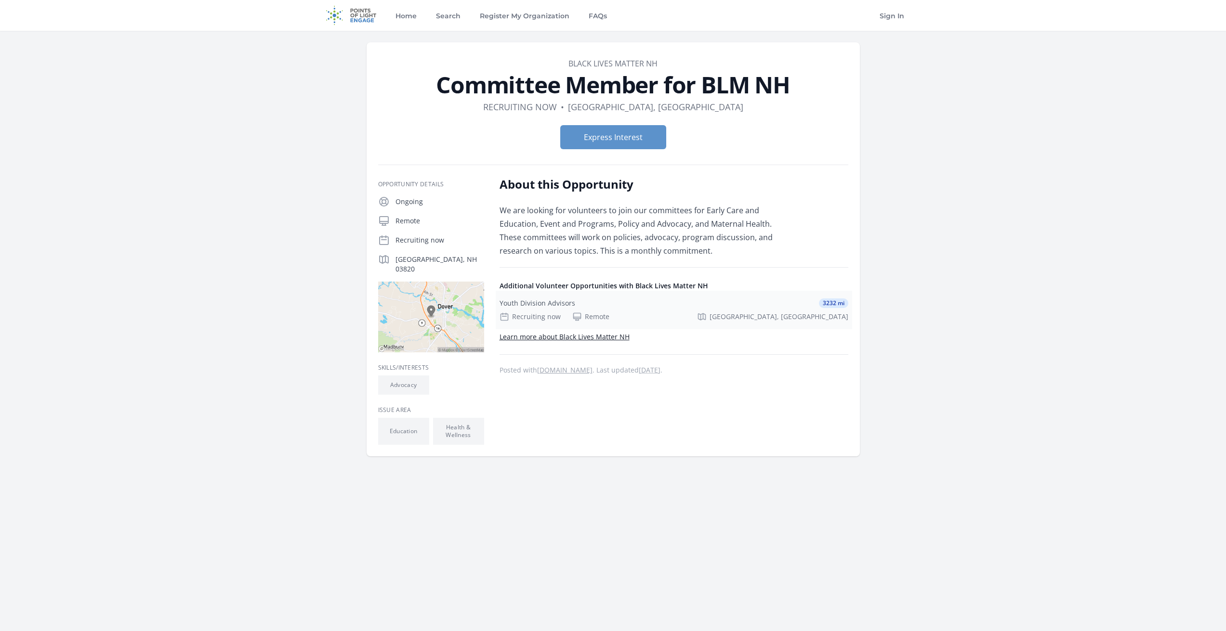
click at [541, 308] on div "Youth Division Advisors" at bounding box center [537, 304] width 76 height 10
click at [632, 149] on button "Express Interest" at bounding box center [613, 137] width 106 height 24
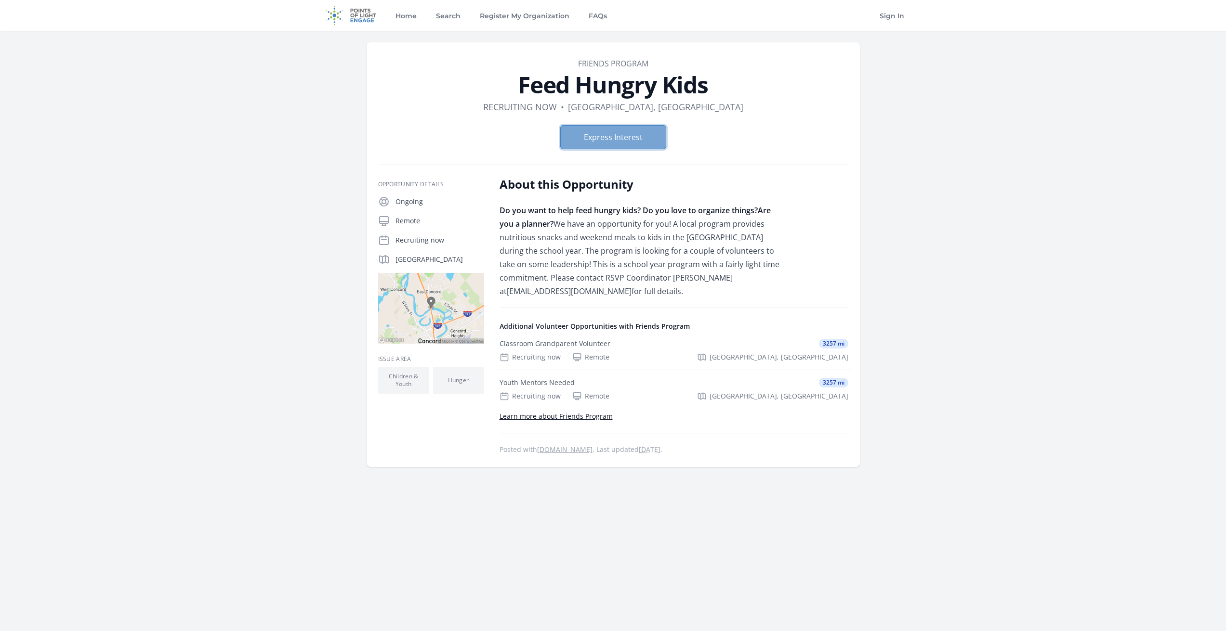
click at [623, 149] on button "Express Interest" at bounding box center [613, 137] width 106 height 24
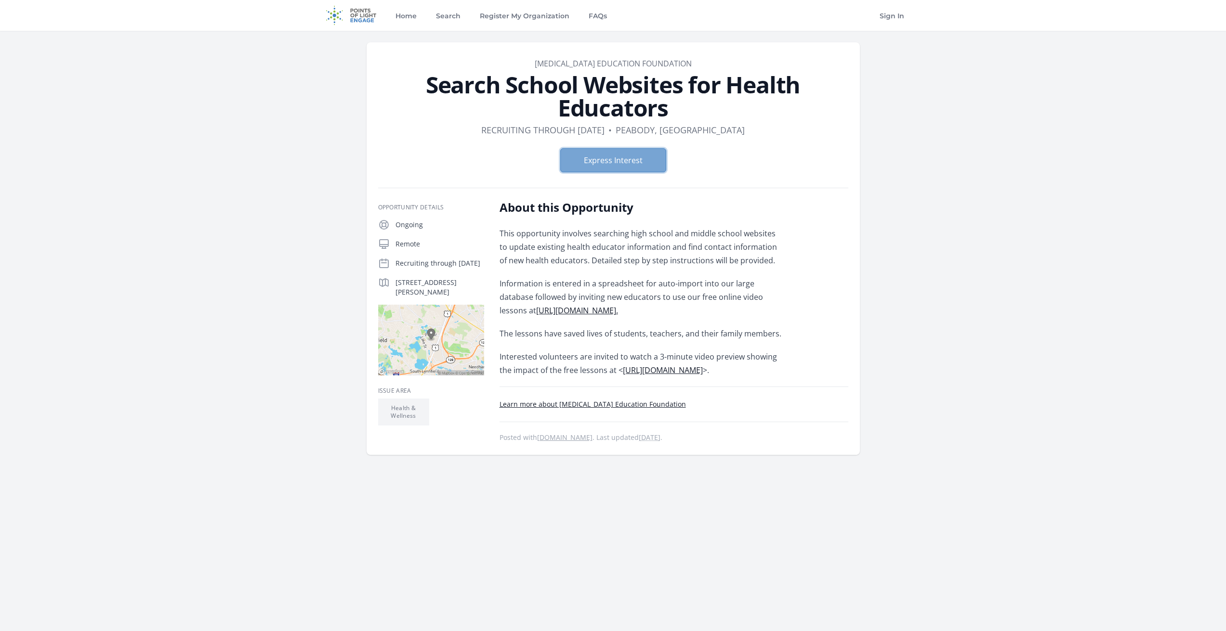
click at [604, 172] on button "Express Interest" at bounding box center [613, 160] width 106 height 24
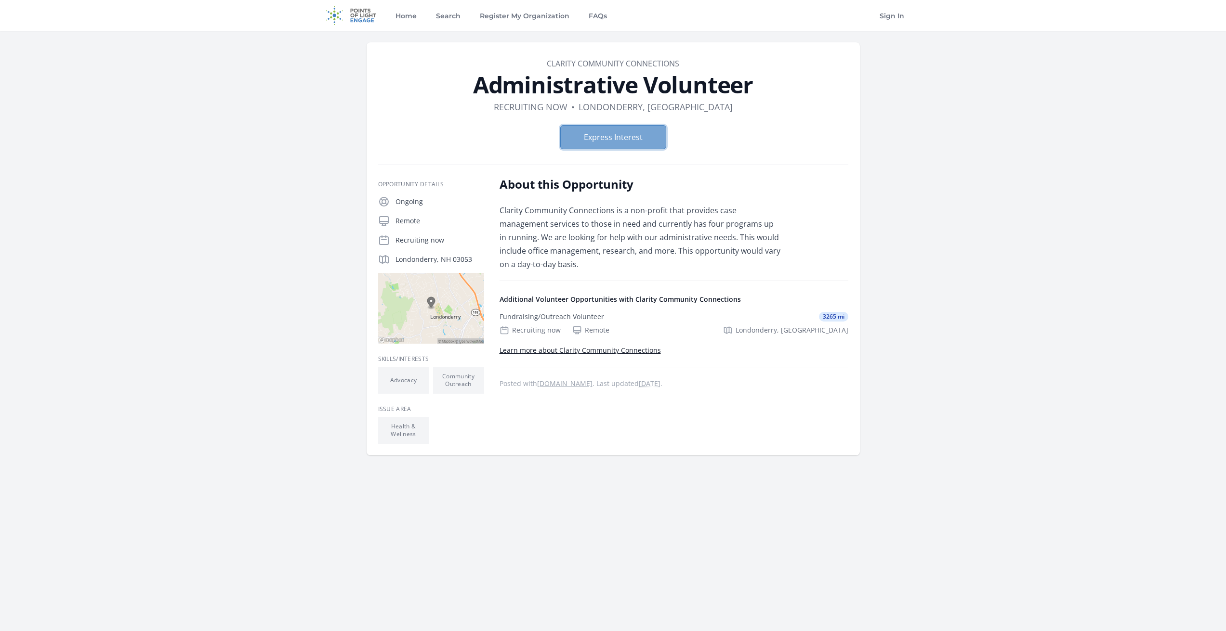
click at [643, 149] on button "Express Interest" at bounding box center [613, 137] width 106 height 24
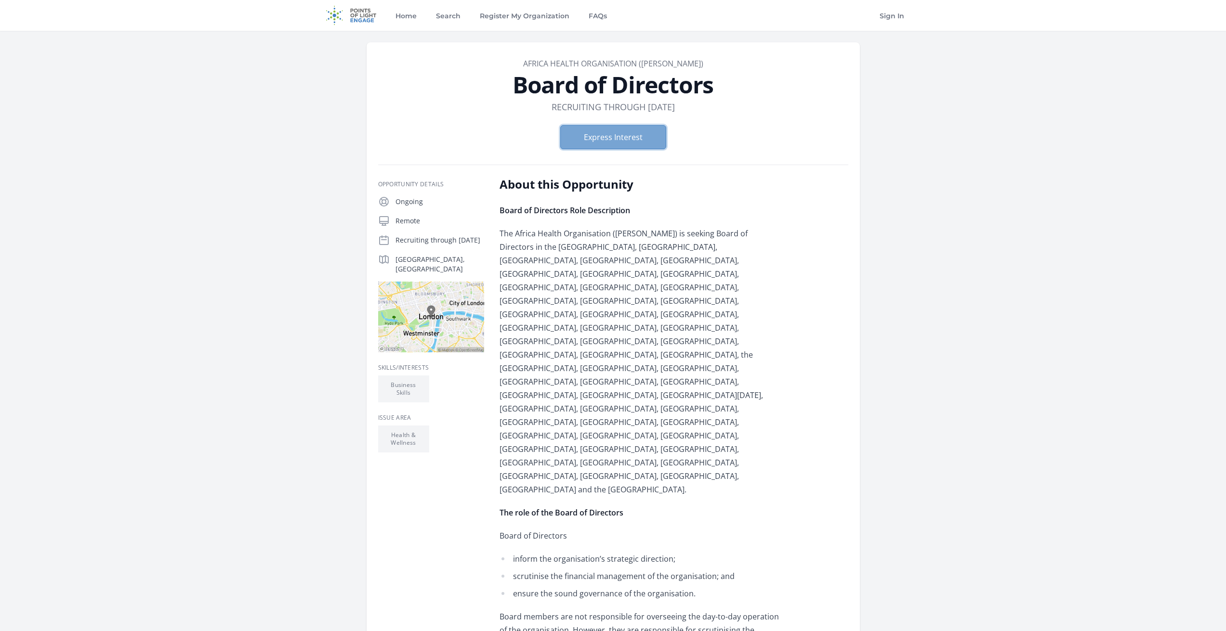
click at [607, 149] on button "Express Interest" at bounding box center [613, 137] width 106 height 24
